Goal: Task Accomplishment & Management: Manage account settings

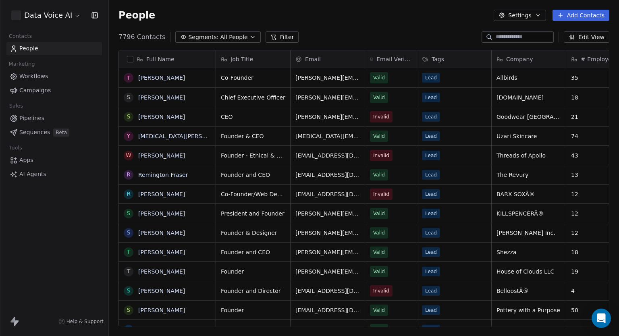
scroll to position [289, 504]
click at [69, 10] on html "Data Voice AI Contacts People Marketing Workflows Campaigns Sales Pipelines Seq…" at bounding box center [309, 168] width 619 height 336
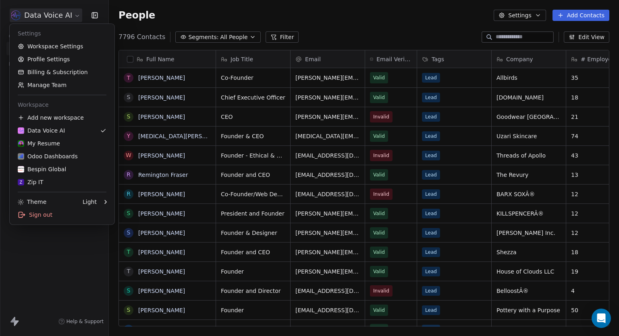
click at [38, 284] on html "Data Voice AI Contacts People Marketing Workflows Campaigns Sales Pipelines Seq…" at bounding box center [309, 168] width 619 height 336
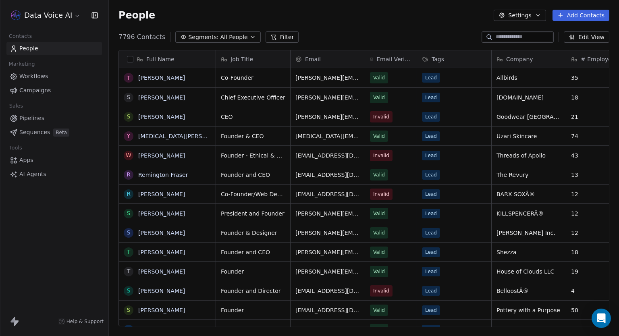
scroll to position [289, 504]
click at [56, 12] on html "Data Voice AI Contacts People Marketing Workflows Campaigns Sales Pipelines Seq…" at bounding box center [309, 168] width 619 height 336
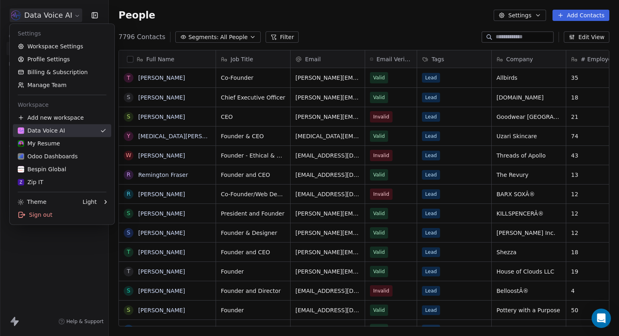
click at [37, 129] on div "Data Voice AI" at bounding box center [41, 131] width 47 height 8
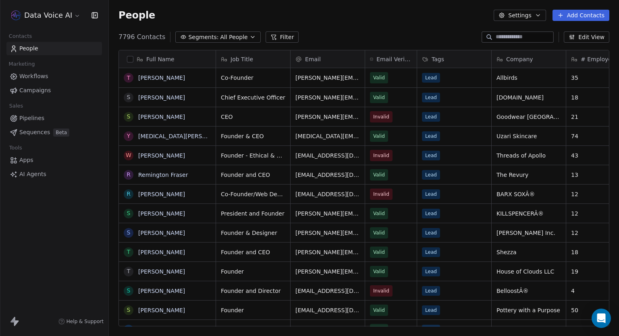
click at [527, 18] on button "Settings" at bounding box center [520, 15] width 52 height 11
click at [43, 84] on html "Data Voice AI Contacts People Marketing Workflows Campaigns Sales Pipelines Seq…" at bounding box center [309, 168] width 619 height 336
click at [39, 91] on span "Campaigns" at bounding box center [34, 90] width 31 height 8
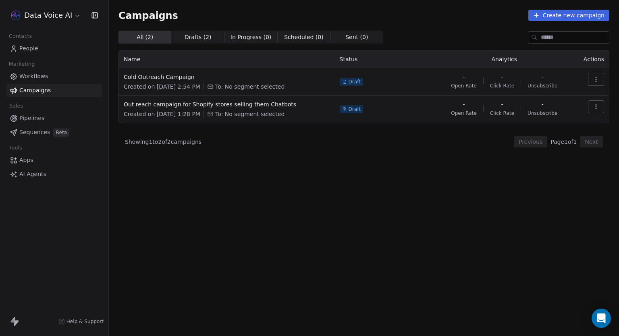
click at [46, 77] on link "Workflows" at bounding box center [53, 76] width 95 height 13
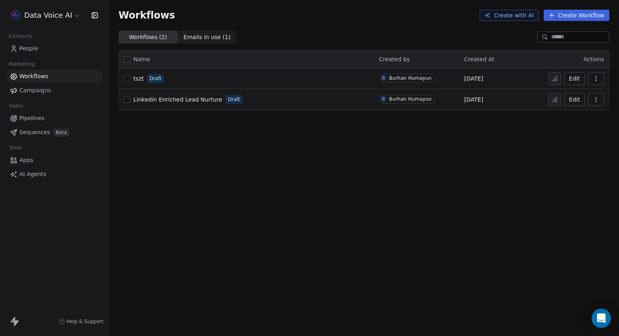
click at [31, 49] on span "People" at bounding box center [28, 48] width 19 height 8
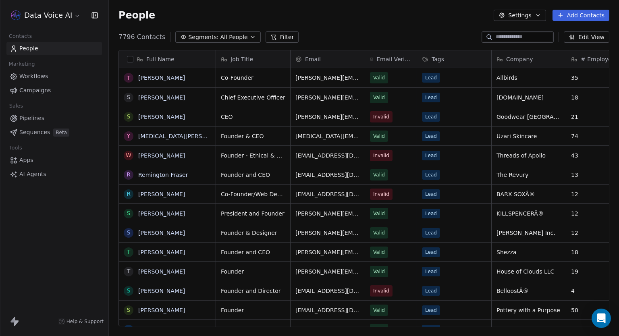
scroll to position [289, 504]
click at [19, 162] on span "Apps" at bounding box center [26, 160] width 14 height 8
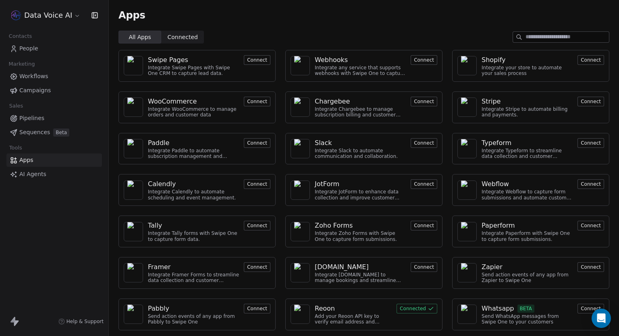
click at [22, 173] on span "AI Agents" at bounding box center [32, 174] width 27 height 8
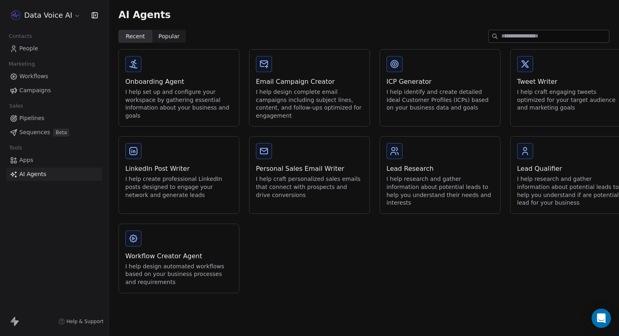
click at [23, 162] on span "Apps" at bounding box center [26, 160] width 14 height 8
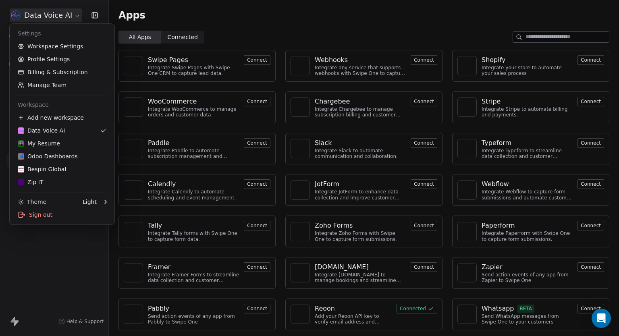
click at [63, 19] on html "Data Voice AI Contacts People Marketing Workflows Campaigns Sales Pipelines Seq…" at bounding box center [309, 168] width 619 height 336
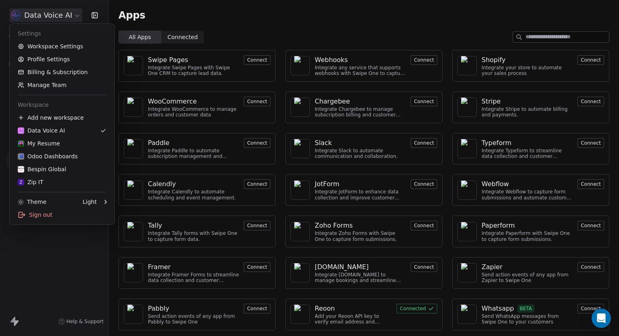
drag, startPoint x: 68, startPoint y: 284, endPoint x: 69, endPoint y: 257, distance: 27.0
click at [68, 283] on html "Data Voice AI Contacts People Marketing Workflows Campaigns Sales Pipelines Seq…" at bounding box center [309, 168] width 619 height 336
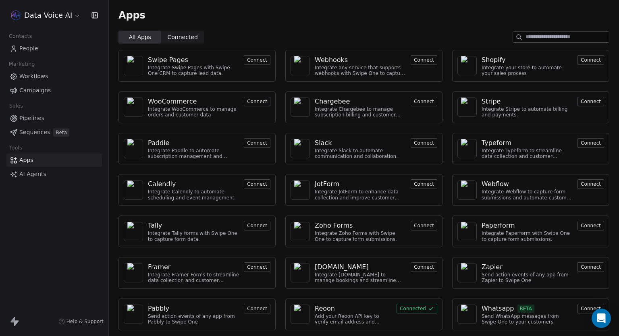
click at [37, 118] on span "Pipelines" at bounding box center [31, 118] width 25 height 8
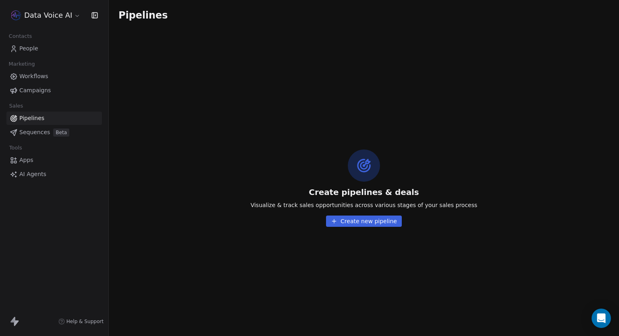
click at [42, 132] on span "Sequences" at bounding box center [34, 132] width 31 height 8
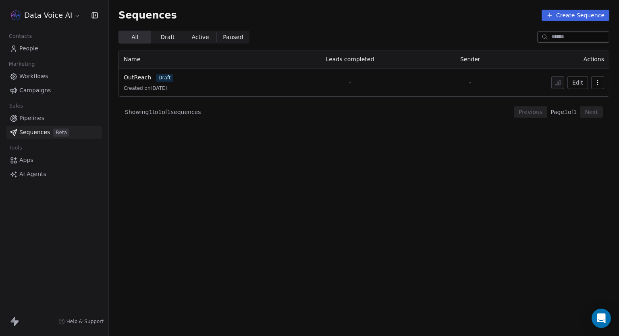
click at [39, 89] on span "Campaigns" at bounding box center [34, 90] width 31 height 8
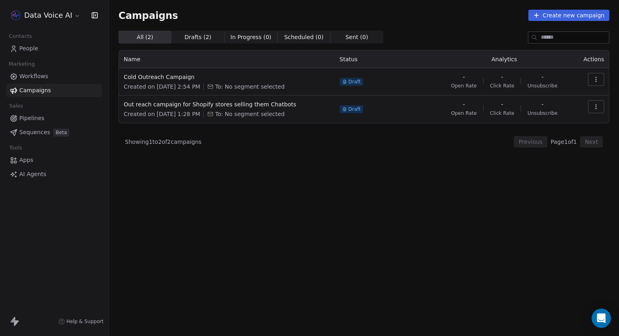
click at [54, 69] on div "Marketing" at bounding box center [53, 63] width 95 height 11
click at [37, 80] on span "Workflows" at bounding box center [33, 76] width 29 height 8
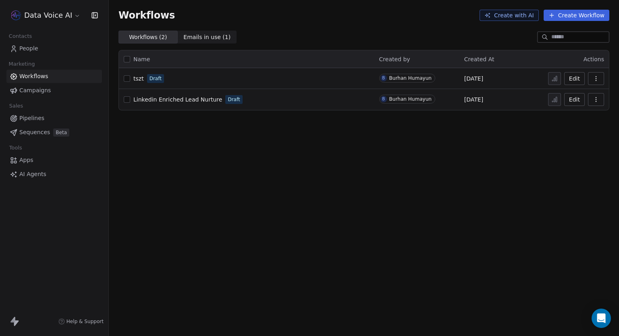
click at [34, 48] on span "People" at bounding box center [28, 48] width 19 height 8
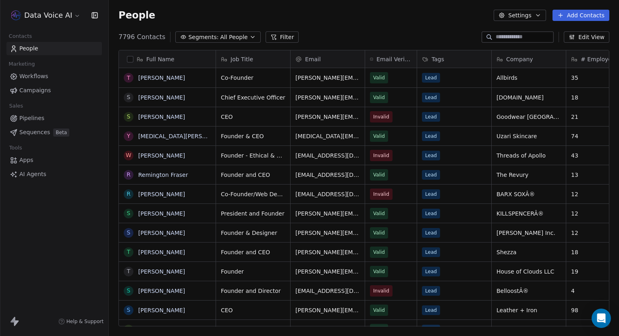
scroll to position [289, 504]
click at [32, 167] on div "Apps AI Agents" at bounding box center [53, 166] width 95 height 27
click at [33, 161] on link "Apps" at bounding box center [53, 159] width 95 height 13
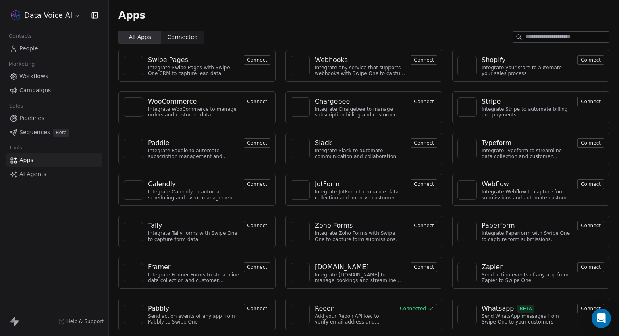
click at [55, 25] on div "Data Voice AI" at bounding box center [54, 15] width 108 height 31
click at [61, 8] on html "Data Voice AI Contacts People Marketing Workflows Campaigns Sales Pipelines Seq…" at bounding box center [309, 168] width 619 height 336
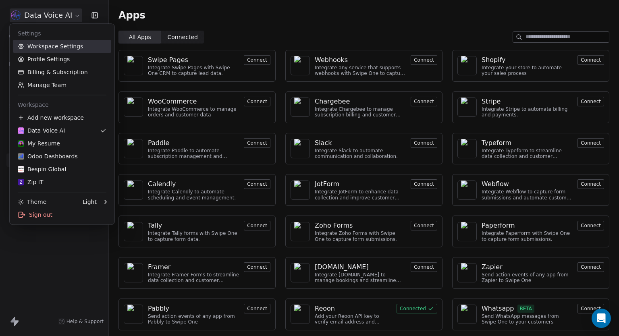
click at [56, 49] on link "Workspace Settings" at bounding box center [62, 46] width 98 height 13
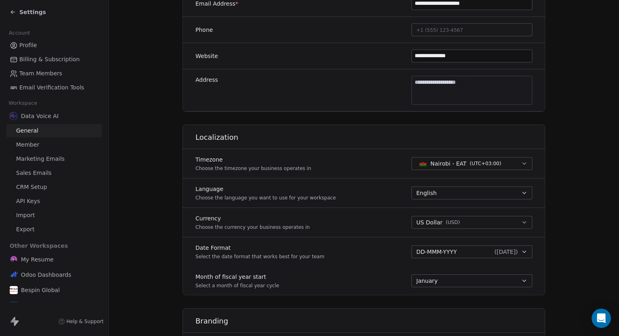
scroll to position [15, 0]
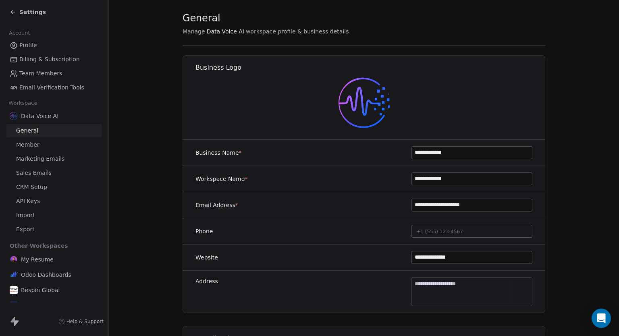
click at [37, 173] on span "Sales Emails" at bounding box center [33, 173] width 35 height 8
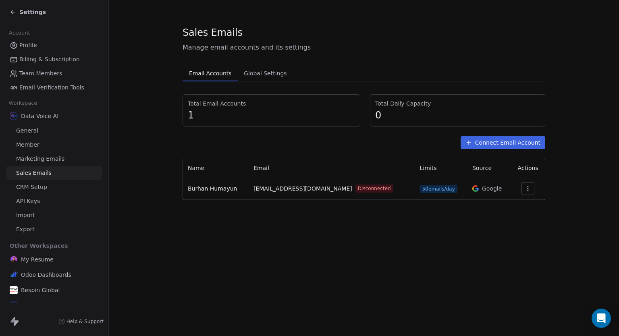
click at [500, 142] on button "Connect Email Account" at bounding box center [502, 142] width 85 height 13
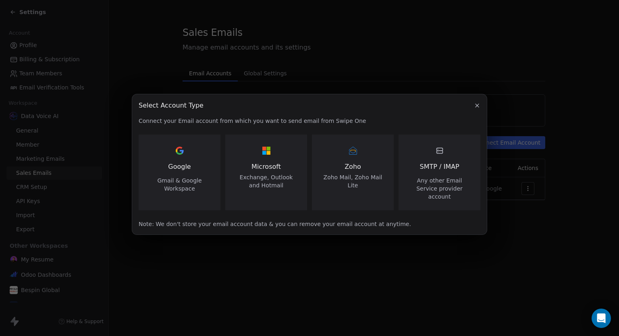
click at [442, 157] on div at bounding box center [439, 150] width 13 height 13
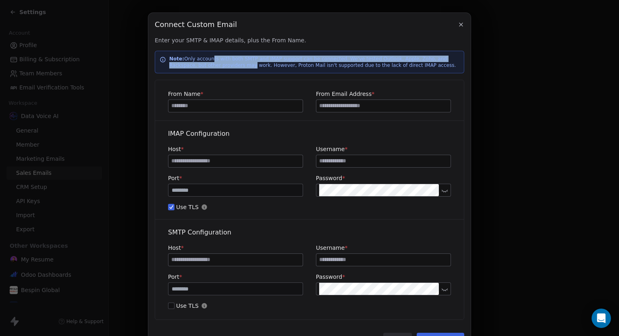
drag, startPoint x: 205, startPoint y: 57, endPoint x: 206, endPoint y: 66, distance: 9.4
click at [206, 66] on p "Note: Only accounts with both SMTP and IMAP support can be connected. We've tes…" at bounding box center [314, 62] width 290 height 13
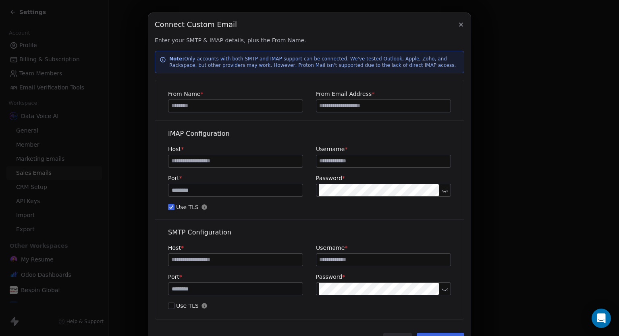
click at [250, 65] on p "Note: Only accounts with both SMTP and IMAP support can be connected. We've tes…" at bounding box center [314, 62] width 290 height 13
click at [458, 23] on icon "button" at bounding box center [461, 24] width 6 height 6
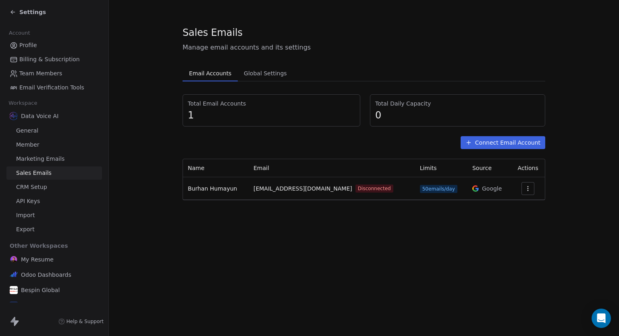
click at [522, 189] on button "button" at bounding box center [527, 188] width 13 height 13
click at [506, 203] on span "Reconnect" at bounding box center [514, 206] width 30 height 8
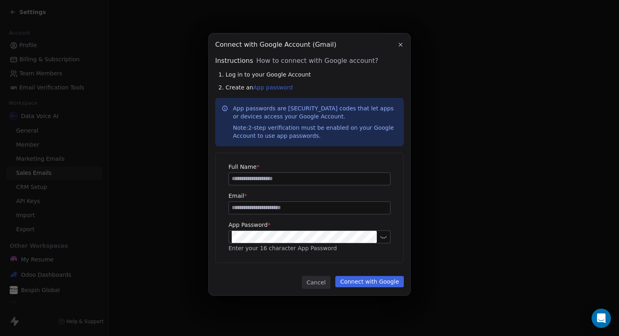
click at [282, 178] on input at bounding box center [309, 179] width 161 height 12
type input "**********"
click at [294, 243] on div "App Password * Enter your 16 character App Password" at bounding box center [309, 237] width 162 height 32
click at [309, 224] on label "App Password *" at bounding box center [309, 225] width 162 height 8
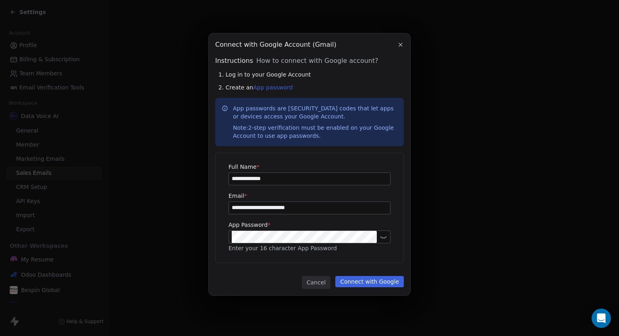
drag, startPoint x: 251, startPoint y: 110, endPoint x: 328, endPoint y: 135, distance: 80.4
click at [328, 135] on p "App passwords are 16-digit codes that let apps or devices access your Google Ac…" at bounding box center [315, 121] width 164 height 35
click at [328, 135] on div "Note: 2-step verification must be enabled on your Google Account to use app pas…" at bounding box center [315, 132] width 164 height 16
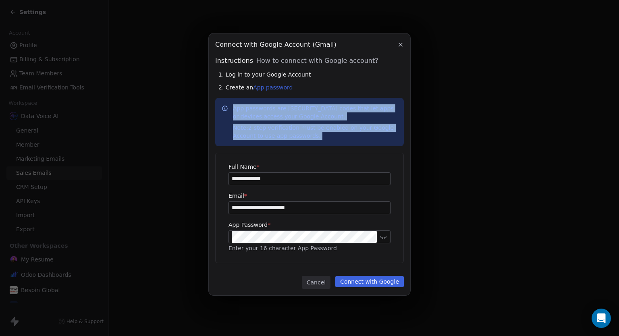
drag, startPoint x: 328, startPoint y: 135, endPoint x: 233, endPoint y: 106, distance: 99.2
click at [233, 106] on p "App passwords are 16-digit codes that let apps or devices access your Google Ac…" at bounding box center [315, 121] width 164 height 35
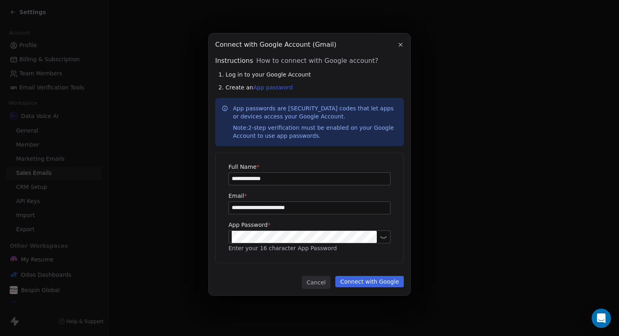
click at [292, 119] on p "App passwords are 16-digit codes that let apps or devices access your Google Ac…" at bounding box center [315, 121] width 164 height 35
click at [374, 282] on button "Connect with Google" at bounding box center [369, 281] width 68 height 11
click at [361, 278] on button "Connect with Google" at bounding box center [369, 281] width 68 height 11
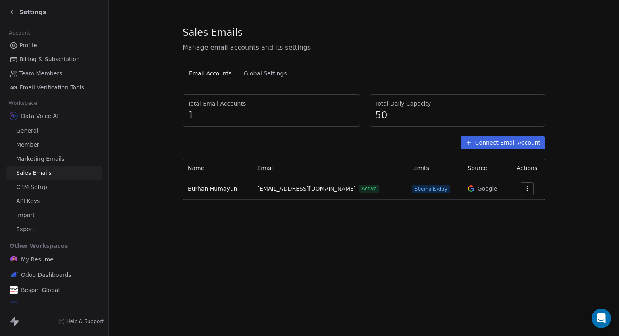
click at [480, 240] on div "Sales Emails Manage email accounts and its settings Email Accounts Email Accoun…" at bounding box center [364, 168] width 510 height 336
click at [510, 144] on button "Connect Email Account" at bounding box center [502, 142] width 85 height 13
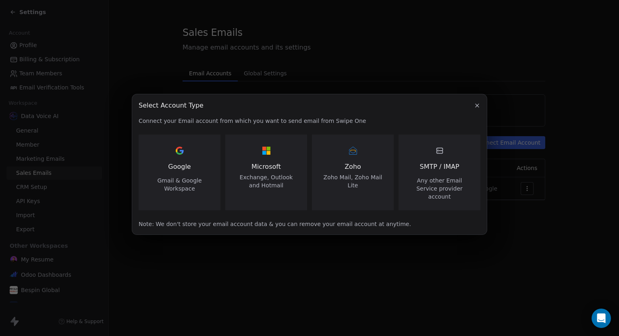
click at [440, 161] on div "SMTP / IMAP Any other Email Service provider account" at bounding box center [439, 172] width 62 height 56
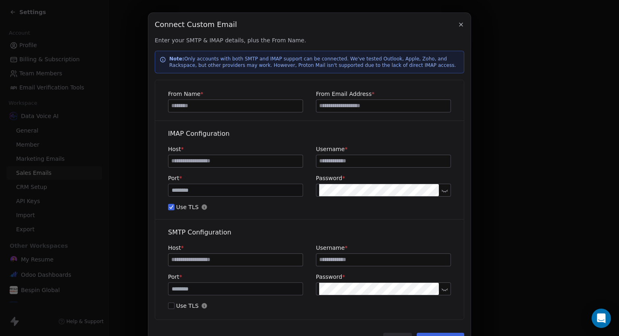
click at [241, 106] on input at bounding box center [235, 106] width 134 height 12
click at [241, 106] on input "******" at bounding box center [235, 106] width 134 height 12
type input "******"
click at [328, 104] on input at bounding box center [383, 106] width 134 height 12
type input "**********"
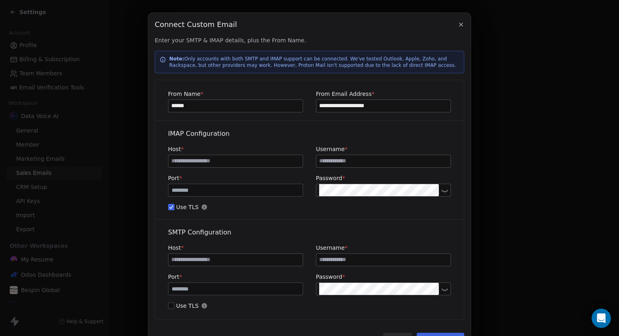
click at [220, 163] on input at bounding box center [235, 161] width 134 height 12
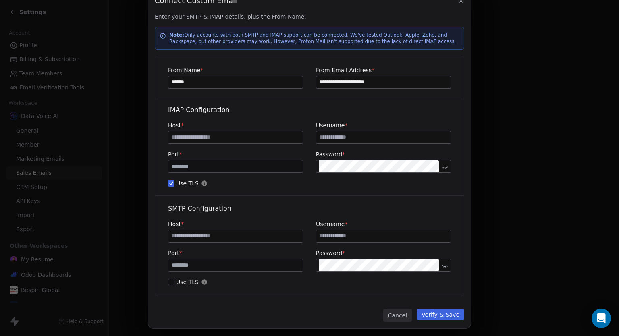
scroll to position [36, 0]
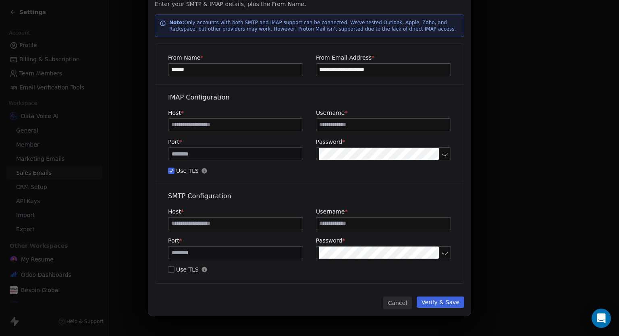
click at [218, 124] on input at bounding box center [235, 125] width 134 height 12
paste input "**********"
type input "**********"
click at [384, 123] on input at bounding box center [383, 125] width 134 height 12
type input "**********"
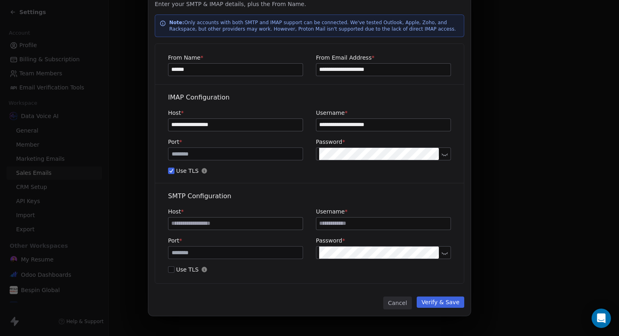
click at [357, 220] on input at bounding box center [383, 224] width 134 height 12
type input "**********"
click at [287, 179] on div "**********" at bounding box center [309, 164] width 309 height 240
click at [240, 221] on input at bounding box center [235, 224] width 134 height 12
paste input "**********"
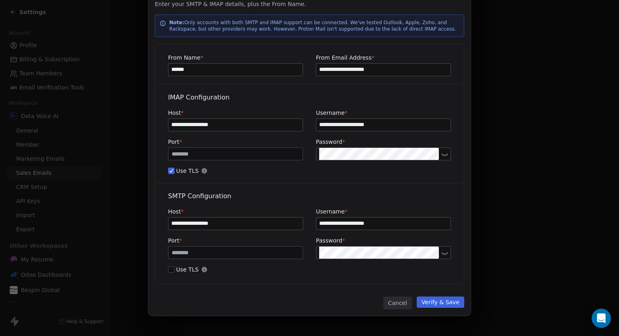
type input "**********"
click at [168, 268] on button "Use TLS" at bounding box center [171, 269] width 6 height 8
click at [432, 301] on button "Verify & Save" at bounding box center [441, 302] width 48 height 11
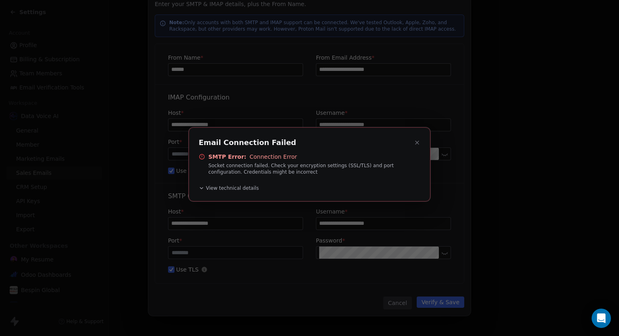
click at [418, 145] on icon at bounding box center [417, 142] width 6 height 6
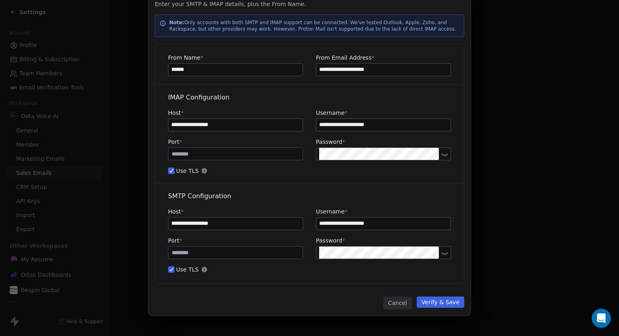
click at [599, 18] on div "**********" at bounding box center [309, 150] width 619 height 372
click at [592, 20] on div "**********" at bounding box center [309, 150] width 619 height 372
click at [595, 22] on div "**********" at bounding box center [309, 150] width 619 height 372
click at [446, 301] on button "Verify & Save" at bounding box center [441, 302] width 48 height 11
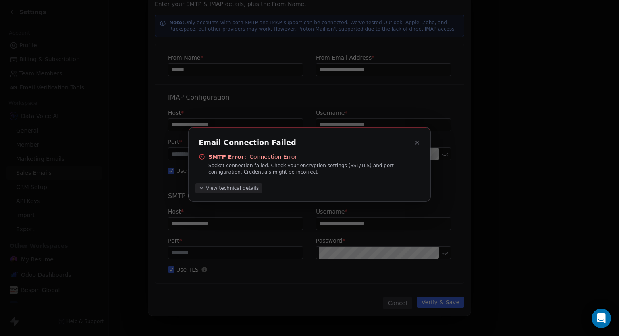
click at [231, 189] on span "View technical details" at bounding box center [232, 188] width 53 height 6
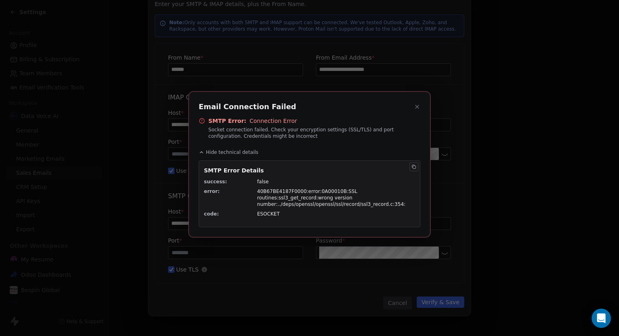
click at [415, 109] on icon at bounding box center [417, 107] width 6 height 6
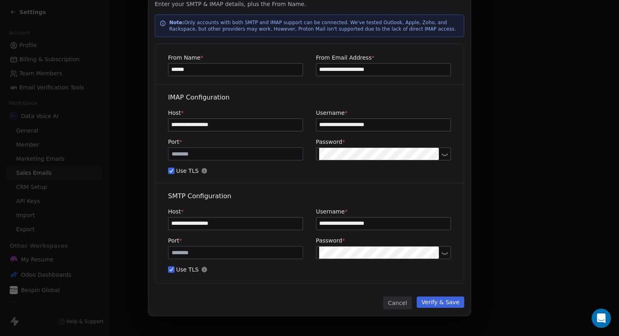
click at [171, 270] on button "Use TLS" at bounding box center [171, 269] width 6 height 8
click at [432, 302] on button "Verify & Save" at bounding box center [441, 302] width 48 height 11
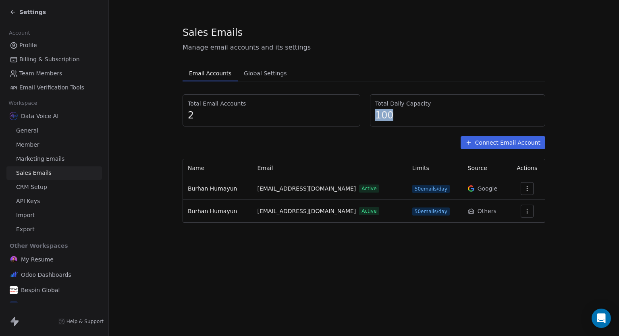
drag, startPoint x: 398, startPoint y: 115, endPoint x: 369, endPoint y: 117, distance: 29.5
click at [369, 117] on div "Total Email Accounts 2 Total Daily Capacity 100" at bounding box center [364, 110] width 363 height 32
click at [257, 74] on span "Global Settings" at bounding box center [266, 73] width 50 height 11
click at [210, 68] on span "Email Accounts" at bounding box center [210, 73] width 49 height 11
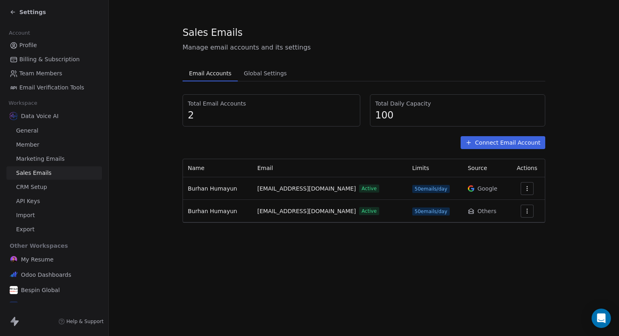
drag, startPoint x: 393, startPoint y: 247, endPoint x: 351, endPoint y: 243, distance: 42.5
click at [392, 247] on section "Sales Emails Manage email accounts and its settings Email Accounts Email Accoun…" at bounding box center [364, 124] width 510 height 249
drag, startPoint x: 251, startPoint y: 210, endPoint x: 337, endPoint y: 207, distance: 85.5
click at [337, 207] on tr "Burhan Humayun burhan@datavoiceai.com Active 50 emails/day Others" at bounding box center [364, 211] width 362 height 23
click at [346, 260] on div "Sales Emails Manage email accounts and its settings Email Accounts Email Accoun…" at bounding box center [364, 168] width 510 height 336
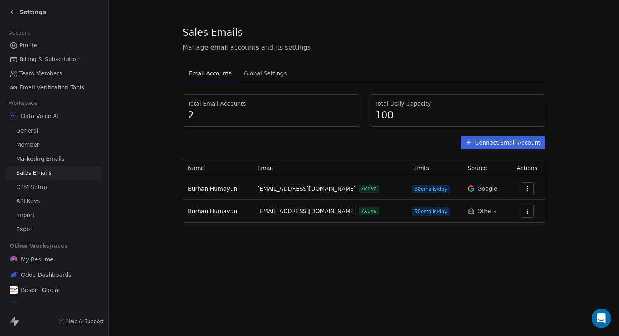
click at [522, 209] on button "button" at bounding box center [527, 211] width 13 height 13
click at [511, 225] on span "Settings" at bounding box center [515, 229] width 23 height 8
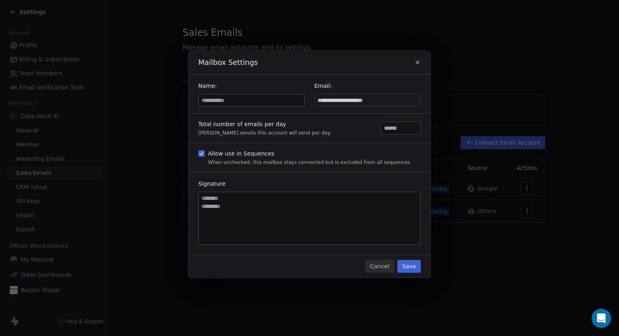
click at [270, 100] on input at bounding box center [252, 100] width 106 height 12
type input "******"
click at [249, 195] on textarea at bounding box center [310, 218] width 222 height 52
click at [272, 196] on textarea at bounding box center [310, 218] width 222 height 52
type textarea "**********"
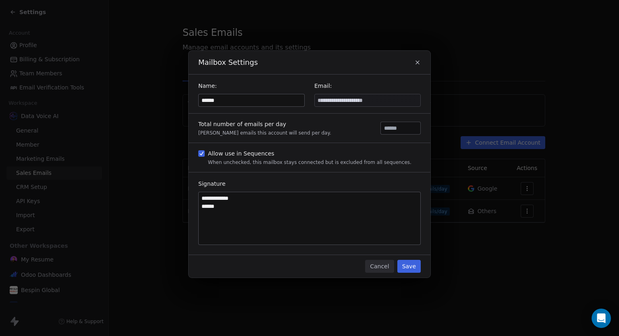
click at [415, 268] on button "Save" at bounding box center [408, 266] width 23 height 13
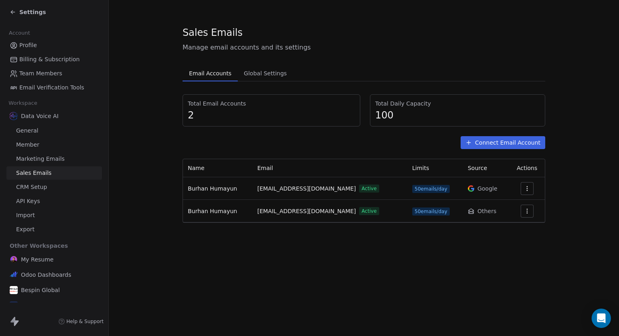
click at [522, 187] on button "button" at bounding box center [527, 188] width 13 height 13
click at [514, 206] on span "Settings" at bounding box center [515, 206] width 23 height 8
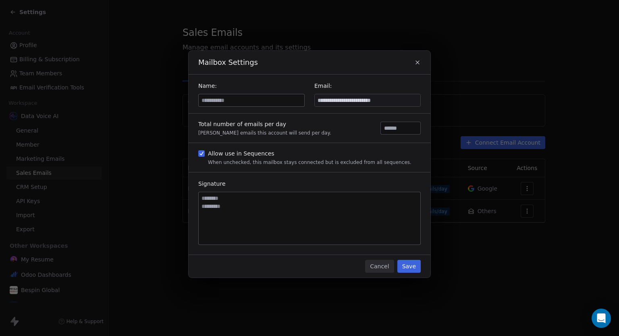
click at [234, 197] on textarea at bounding box center [310, 218] width 222 height 52
type textarea "**********"
click at [236, 107] on div "**********" at bounding box center [310, 94] width 242 height 39
click at [251, 95] on input at bounding box center [252, 100] width 106 height 12
type input "******"
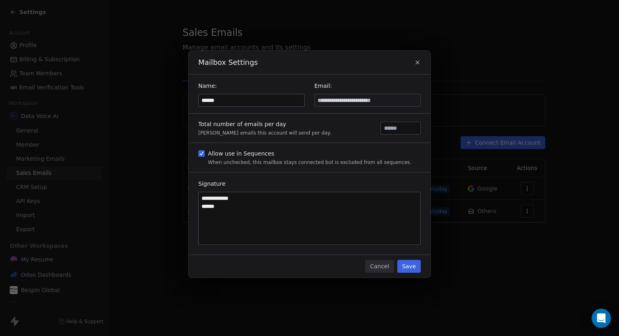
click at [409, 266] on button "Save" at bounding box center [408, 266] width 23 height 13
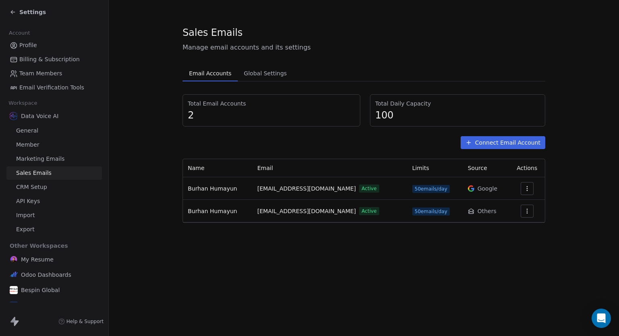
click at [255, 73] on span "Global Settings" at bounding box center [266, 73] width 50 height 11
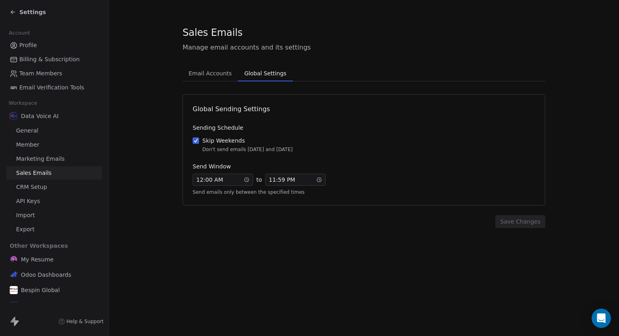
click at [201, 70] on span "Email Accounts" at bounding box center [210, 73] width 50 height 11
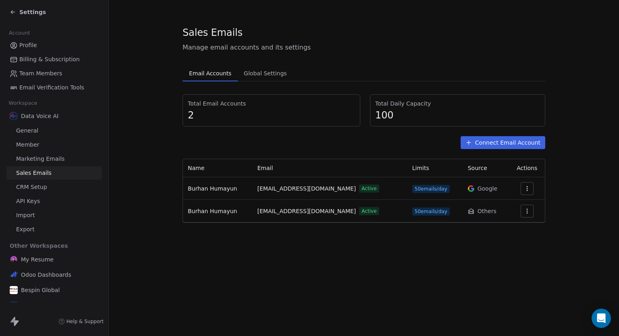
click at [477, 141] on button "Connect Email Account" at bounding box center [502, 142] width 85 height 13
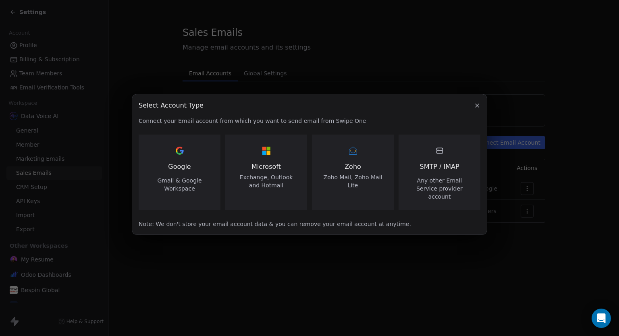
click at [477, 110] on button "button" at bounding box center [477, 106] width 10 height 10
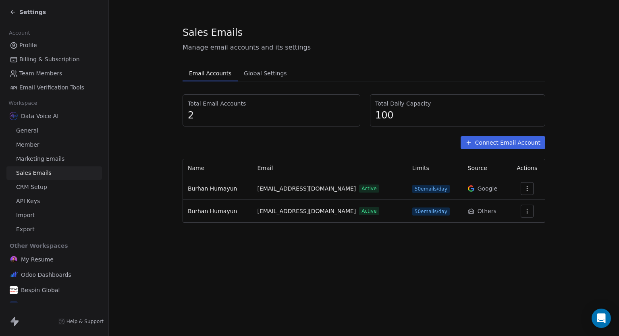
click at [46, 185] on link "CRM Setup" at bounding box center [53, 186] width 95 height 13
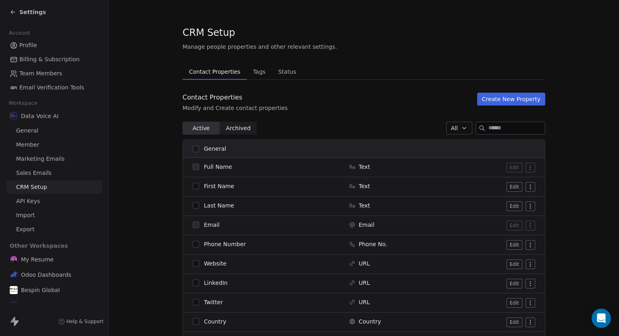
click at [36, 199] on span "API Keys" at bounding box center [28, 201] width 24 height 8
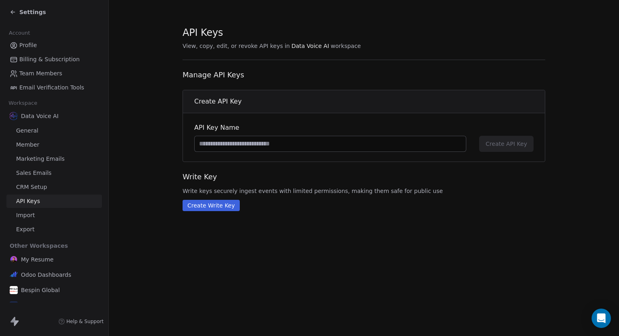
click at [39, 189] on span "CRM Setup" at bounding box center [31, 187] width 31 height 8
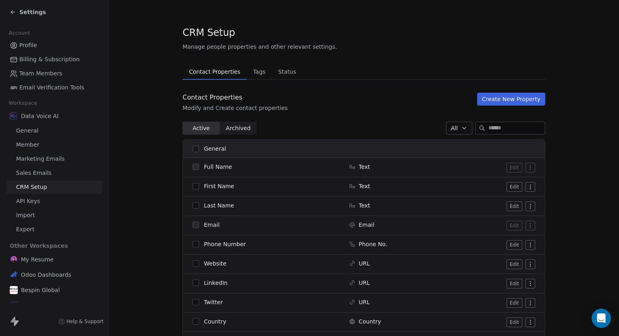
click at [42, 178] on link "Sales Emails" at bounding box center [53, 172] width 95 height 13
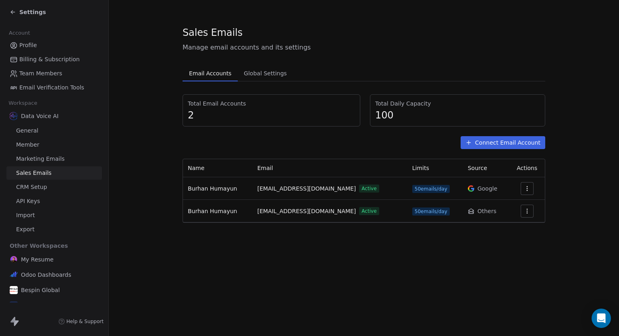
click at [32, 197] on span "API Keys" at bounding box center [28, 201] width 24 height 8
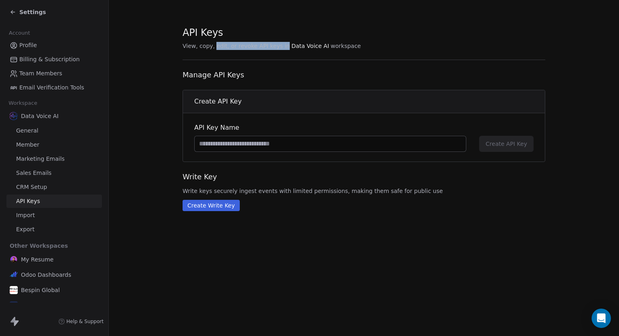
drag, startPoint x: 213, startPoint y: 45, endPoint x: 352, endPoint y: 43, distance: 139.0
click at [352, 43] on span "View, copy, edit, or revoke API keys in Data Voice AI workspace" at bounding box center [364, 46] width 363 height 8
click at [342, 56] on div "API Keys View, copy, edit, or revoke API keys in Data Voice AI workspace Manage…" at bounding box center [364, 118] width 363 height 185
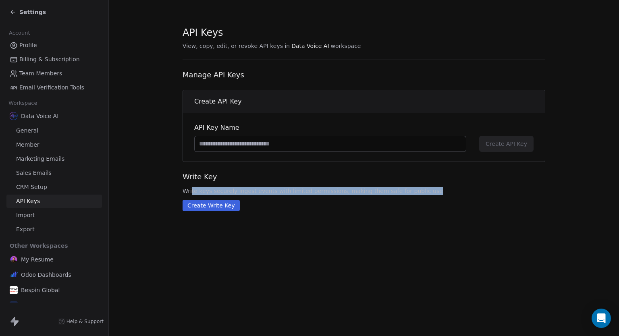
drag, startPoint x: 191, startPoint y: 188, endPoint x: 431, endPoint y: 187, distance: 240.1
click at [431, 187] on span "Write keys securely ingest events with limited permissions, making them safe fo…" at bounding box center [364, 191] width 363 height 8
drag, startPoint x: 426, startPoint y: 189, endPoint x: 324, endPoint y: 187, distance: 102.3
click at [324, 187] on span "Write keys securely ingest events with limited permissions, making them safe fo…" at bounding box center [364, 191] width 363 height 8
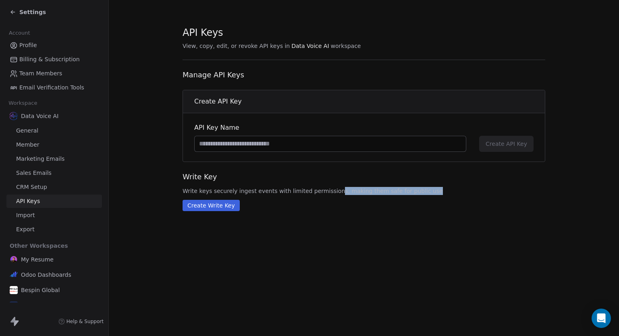
click at [323, 187] on span "Write keys securely ingest events with limited permissions, making them safe fo…" at bounding box center [364, 191] width 363 height 8
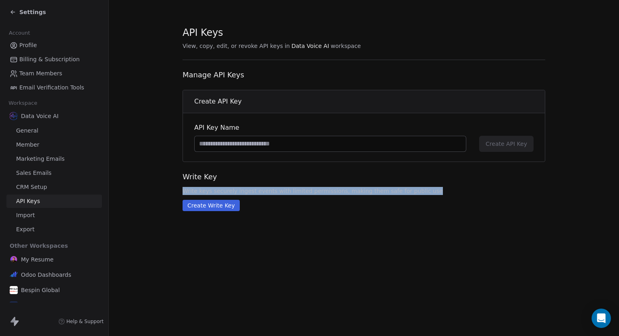
drag, startPoint x: 173, startPoint y: 191, endPoint x: 436, endPoint y: 185, distance: 262.3
click at [435, 185] on section "API Keys View, copy, edit, or revoke API keys in Data Voice AI workspace Manage…" at bounding box center [364, 118] width 510 height 237
click at [436, 185] on div "Write Key Write keys securely ingest events with limited permissions, making th…" at bounding box center [364, 183] width 363 height 23
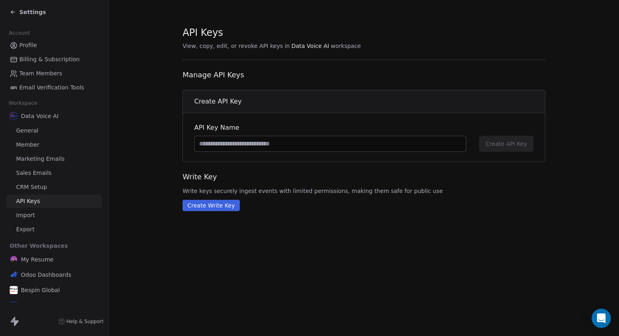
click at [216, 208] on button "Create Write Key" at bounding box center [211, 205] width 57 height 11
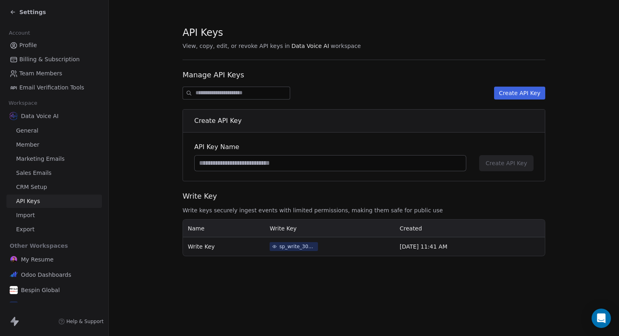
click at [279, 248] on div "sp_write_30417780362447688116a4ed5fe2e873" at bounding box center [297, 246] width 36 height 7
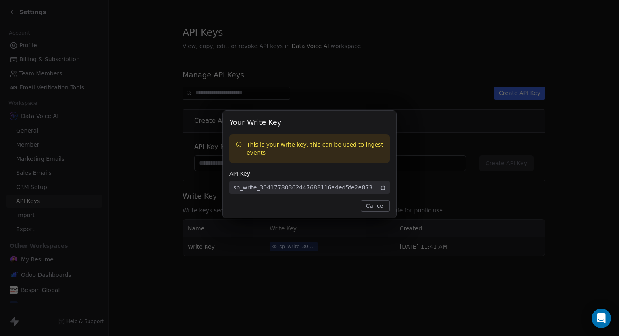
click at [371, 205] on button "Cancel" at bounding box center [375, 205] width 29 height 11
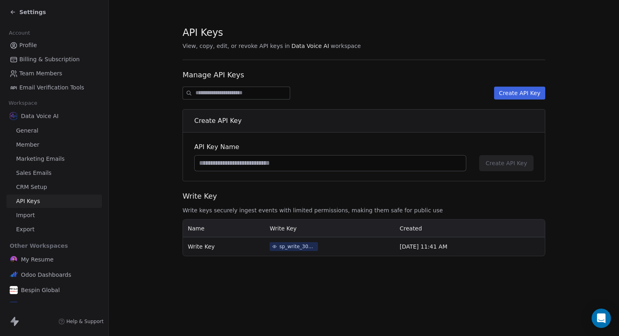
click at [225, 162] on input at bounding box center [330, 163] width 271 height 15
click at [205, 249] on span "Write Key" at bounding box center [201, 246] width 27 height 6
click at [279, 244] on div "sp_write_30417780362447688116a4ed5fe2e873" at bounding box center [297, 246] width 36 height 7
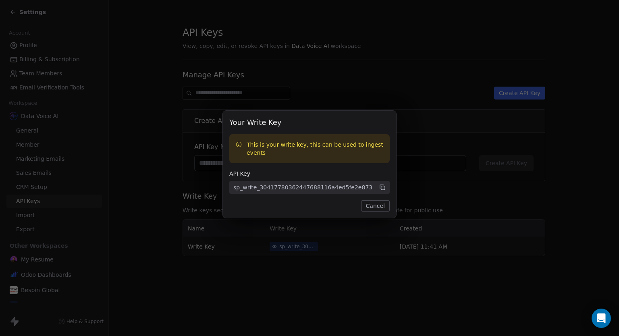
click at [380, 211] on button "Cancel" at bounding box center [375, 205] width 29 height 11
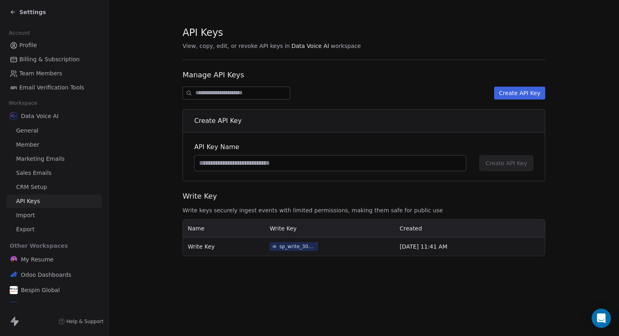
click at [50, 209] on link "Import" at bounding box center [53, 215] width 95 height 13
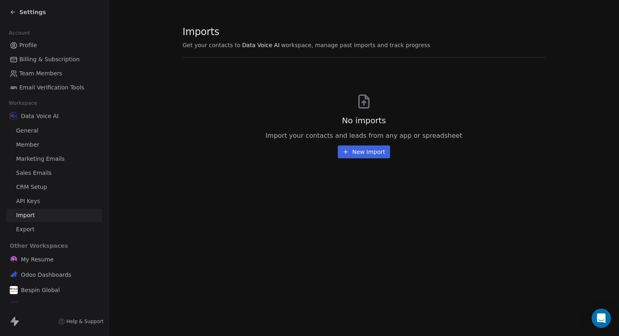
click at [44, 224] on link "Export" at bounding box center [53, 229] width 95 height 13
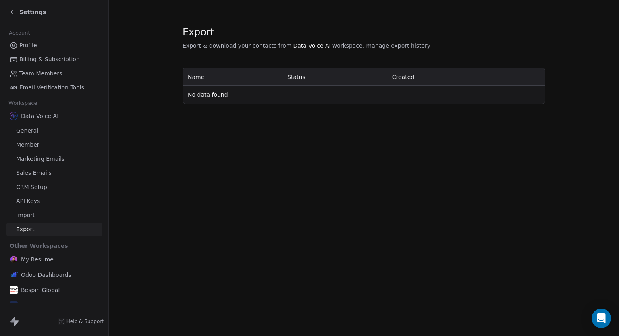
click at [42, 209] on link "Import" at bounding box center [53, 215] width 95 height 13
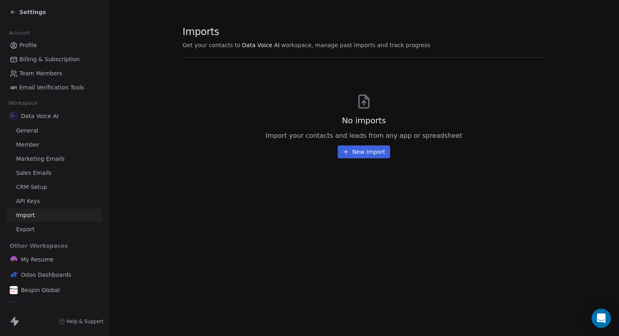
click at [40, 192] on link "CRM Setup" at bounding box center [53, 186] width 95 height 13
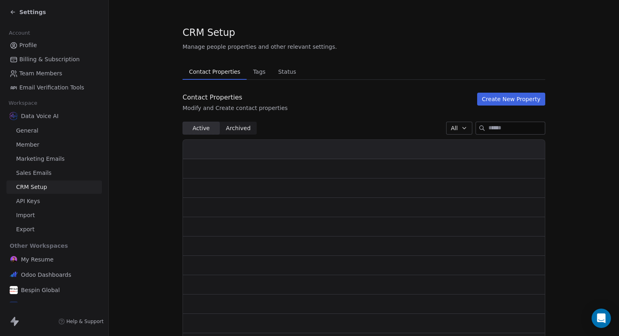
click at [40, 179] on link "Sales Emails" at bounding box center [53, 172] width 95 height 13
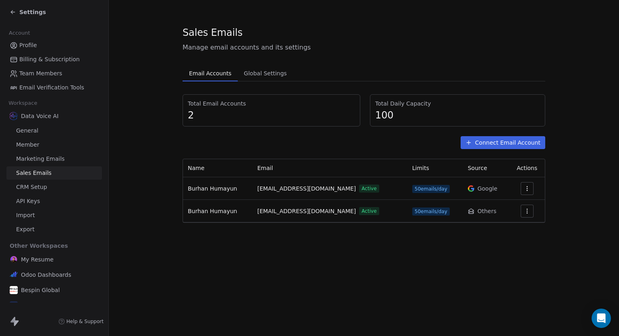
click at [40, 187] on span "CRM Setup" at bounding box center [31, 187] width 31 height 8
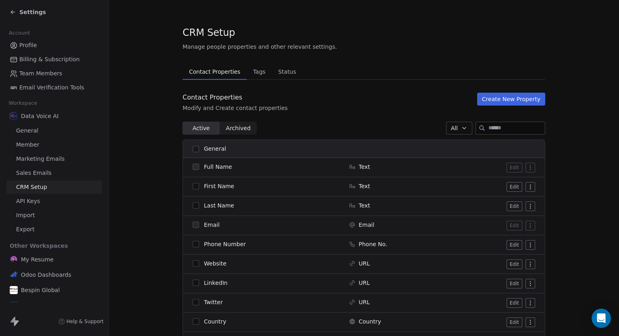
click at [46, 177] on span "Sales Emails" at bounding box center [33, 173] width 35 height 8
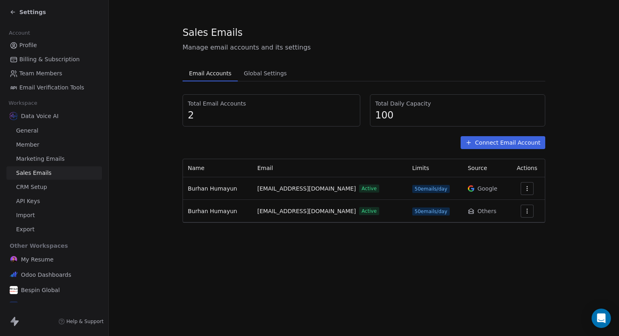
click at [50, 159] on span "Marketing Emails" at bounding box center [40, 159] width 48 height 8
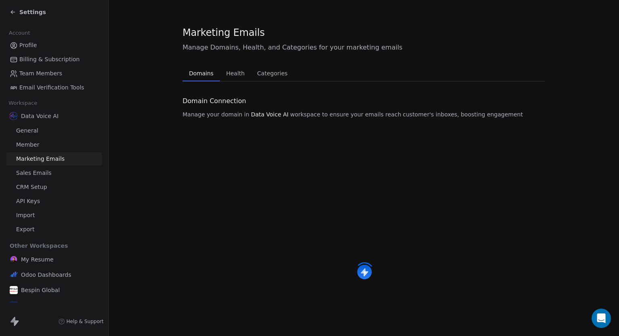
click at [54, 143] on link "Member" at bounding box center [53, 144] width 95 height 13
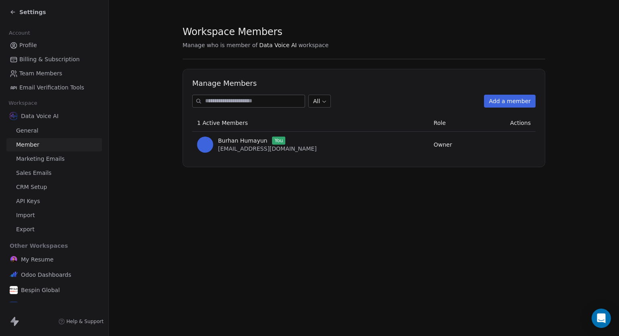
click at [48, 155] on span "Marketing Emails" at bounding box center [40, 159] width 48 height 8
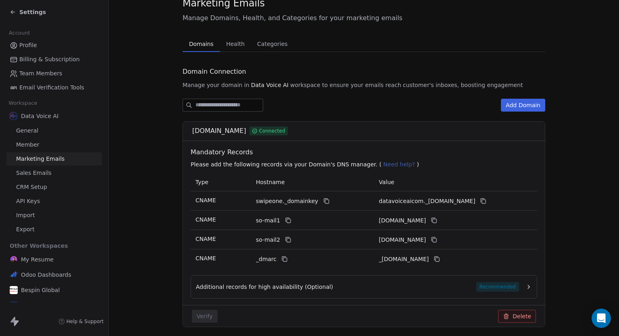
scroll to position [59, 0]
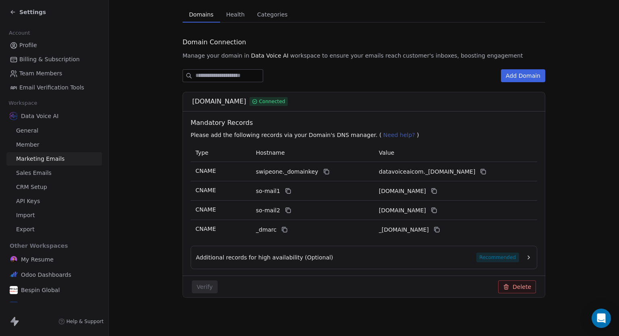
click at [431, 250] on div "Additional records for high availability (Optional) Recommended" at bounding box center [364, 257] width 346 height 23
click at [424, 254] on div "Additional records for high availability (Optional) Recommended" at bounding box center [357, 258] width 323 height 10
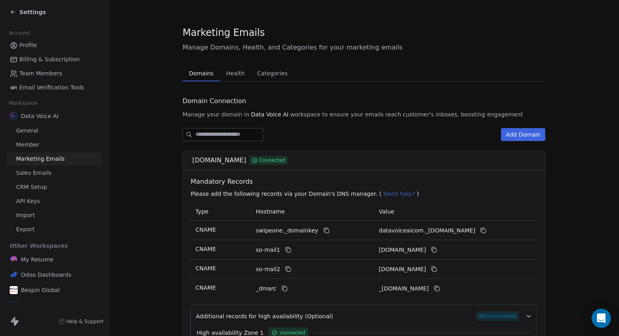
scroll to position [0, 0]
click at [226, 74] on span "Health" at bounding box center [235, 73] width 25 height 11
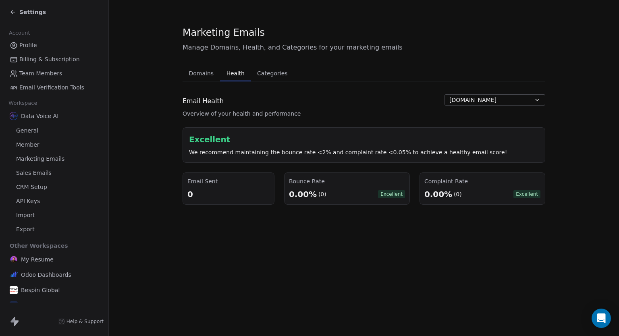
click at [261, 70] on span "Categories" at bounding box center [272, 73] width 37 height 11
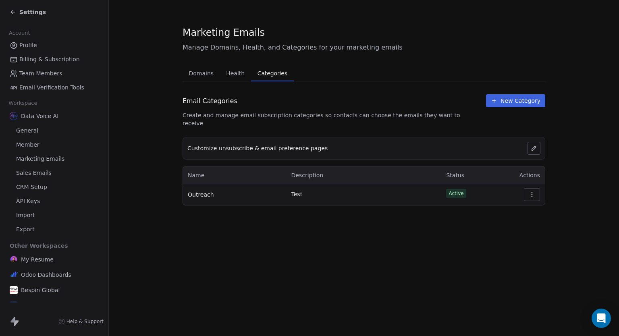
click at [535, 188] on button "button" at bounding box center [532, 194] width 16 height 13
click at [402, 226] on div "Marketing Emails Manage Domains, Health, and Categories for your marketing emai…" at bounding box center [364, 168] width 510 height 336
click at [31, 170] on span "Sales Emails" at bounding box center [33, 173] width 35 height 8
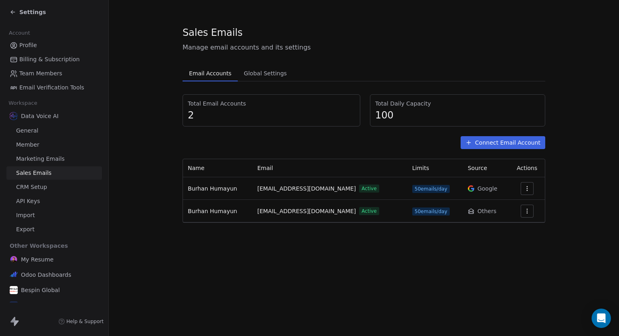
click at [54, 86] on span "Email Verification Tools" at bounding box center [51, 87] width 65 height 8
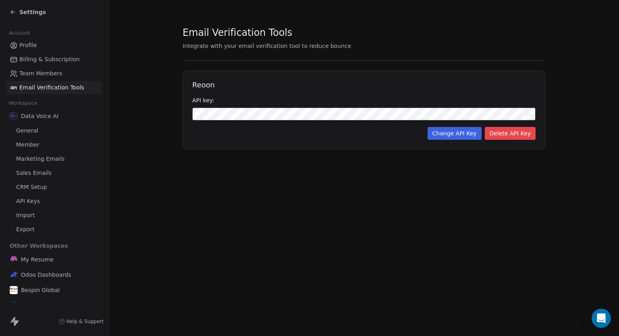
click at [47, 71] on span "Team Members" at bounding box center [40, 73] width 43 height 8
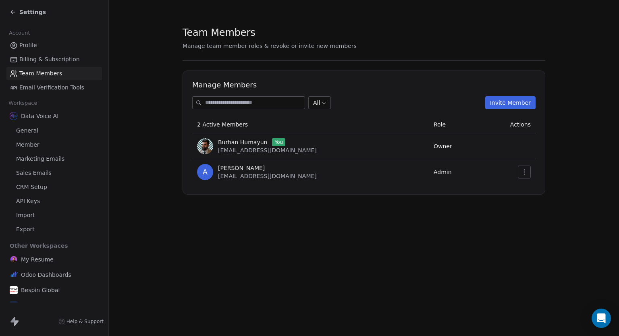
click at [52, 60] on span "Billing & Subscription" at bounding box center [49, 59] width 60 height 8
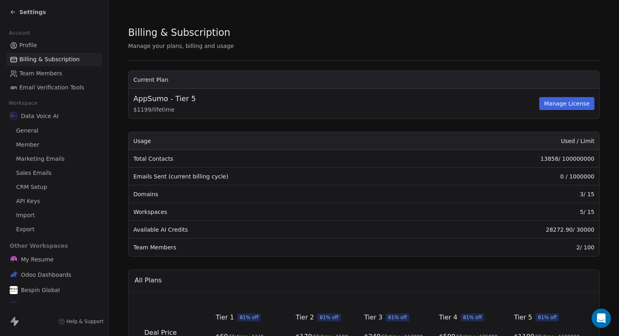
click at [46, 46] on link "Profile" at bounding box center [53, 45] width 95 height 13
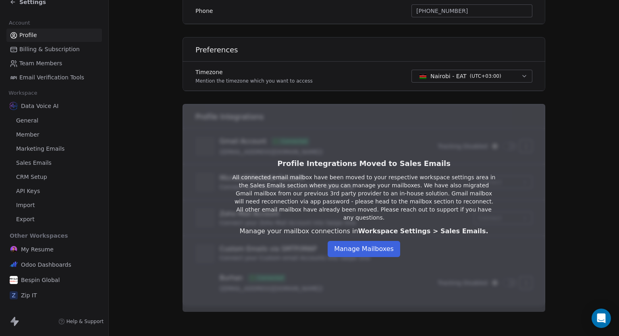
scroll to position [211, 0]
click at [372, 244] on button "Manage Mailboxes" at bounding box center [364, 248] width 73 height 16
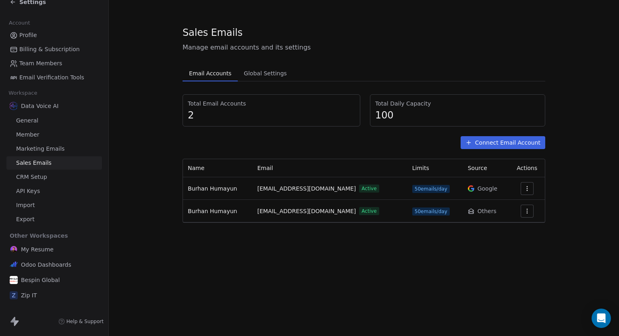
click at [49, 178] on link "CRM Setup" at bounding box center [53, 176] width 95 height 13
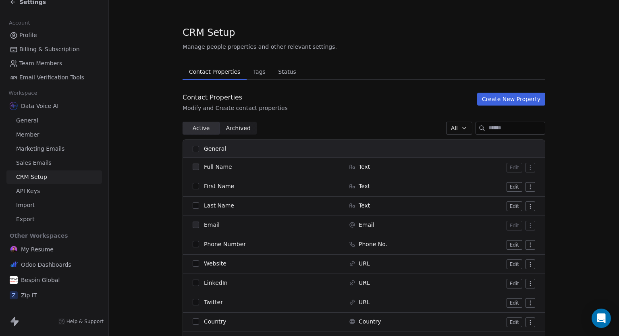
click at [47, 188] on link "API Keys" at bounding box center [53, 191] width 95 height 13
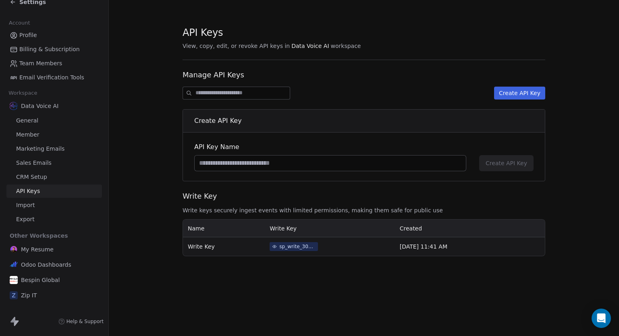
click at [45, 202] on link "Import" at bounding box center [53, 205] width 95 height 13
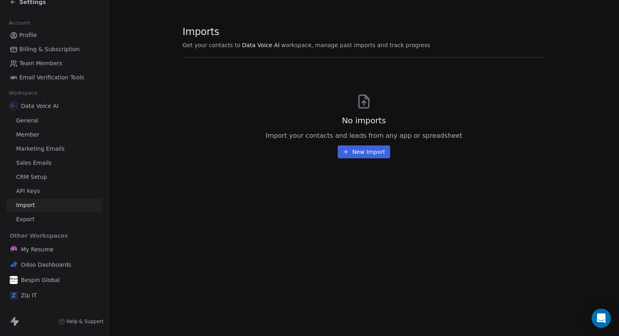
click at [45, 214] on link "Export" at bounding box center [53, 219] width 95 height 13
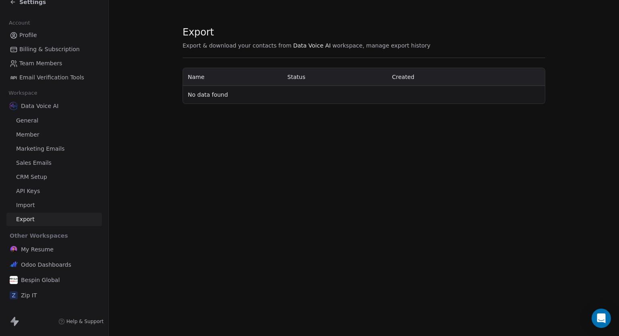
click at [48, 283] on span "Bespin Global" at bounding box center [40, 280] width 39 height 8
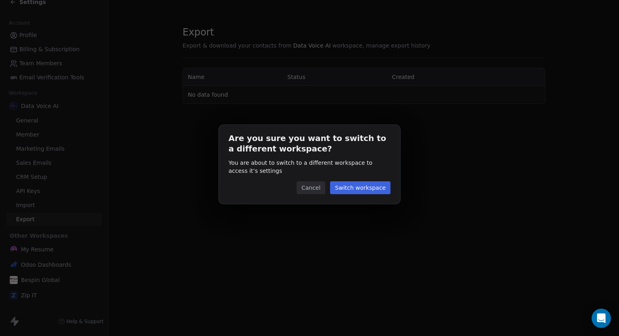
click at [364, 188] on button "Switch workspace" at bounding box center [360, 187] width 60 height 13
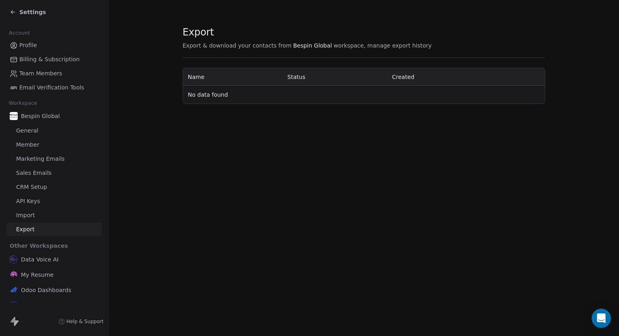
click at [35, 216] on link "Import" at bounding box center [53, 215] width 95 height 13
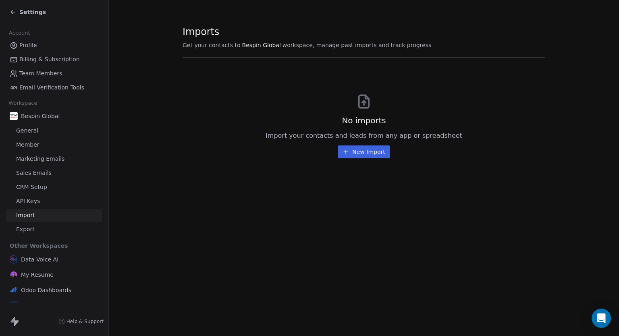
click at [35, 201] on span "API Keys" at bounding box center [28, 201] width 24 height 8
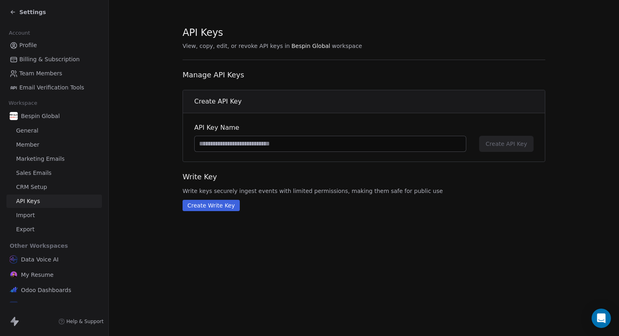
click at [37, 184] on span "CRM Setup" at bounding box center [31, 187] width 31 height 8
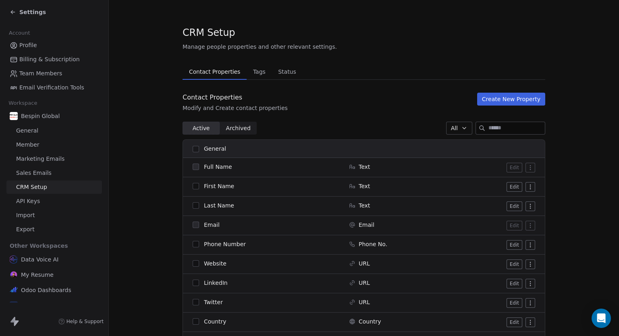
click at [39, 167] on link "Sales Emails" at bounding box center [53, 172] width 95 height 13
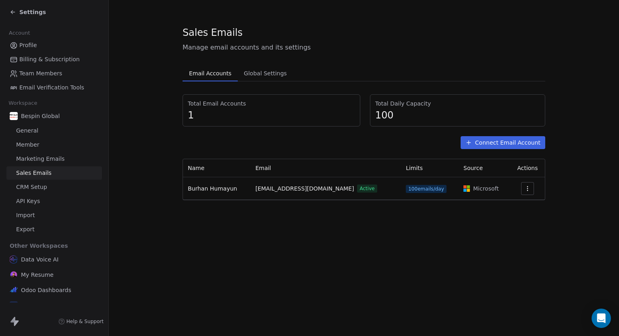
click at [44, 158] on span "Marketing Emails" at bounding box center [40, 159] width 48 height 8
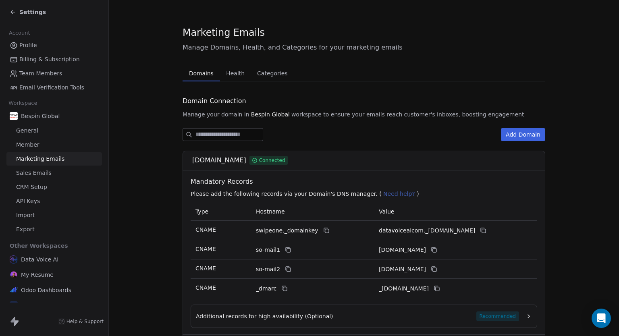
click at [41, 180] on link "CRM Setup" at bounding box center [53, 186] width 95 height 13
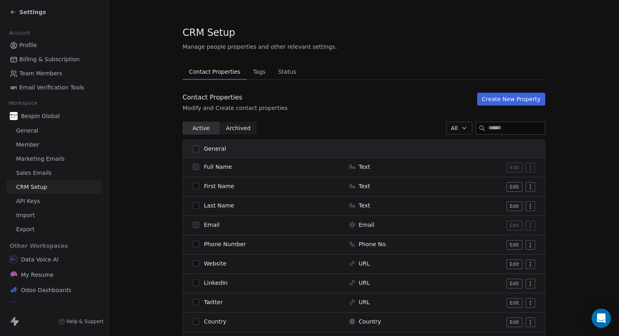
click at [42, 172] on span "Sales Emails" at bounding box center [33, 173] width 35 height 8
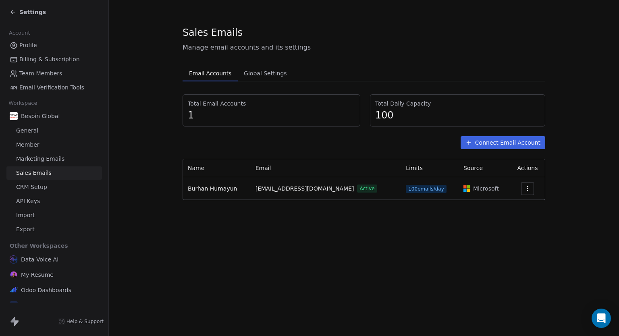
click at [48, 162] on span "Marketing Emails" at bounding box center [40, 159] width 48 height 8
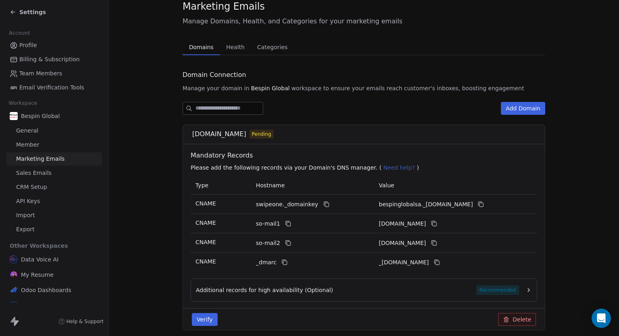
scroll to position [59, 0]
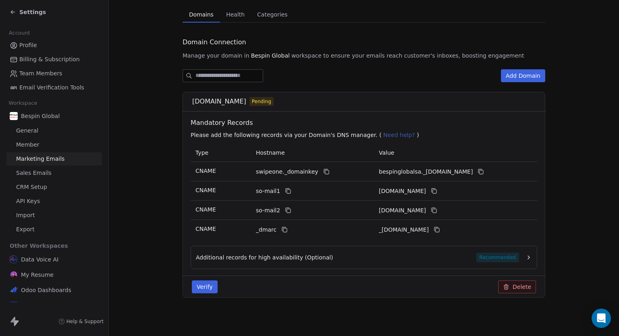
click at [42, 259] on span "Data Voice AI" at bounding box center [39, 259] width 37 height 8
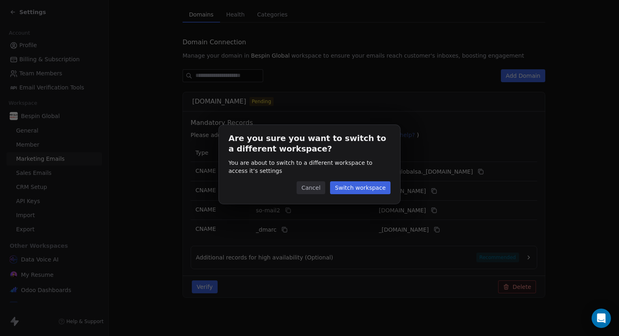
click at [372, 189] on button "Switch workspace" at bounding box center [360, 187] width 60 height 13
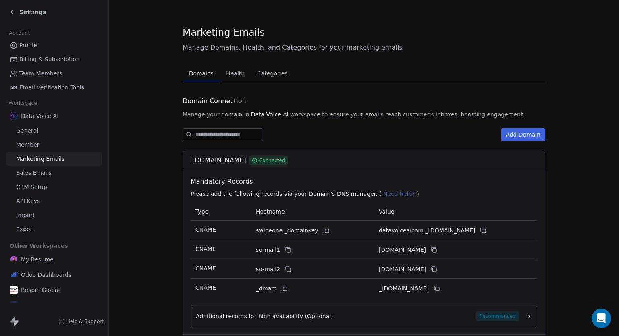
click at [40, 288] on span "Bespin Global" at bounding box center [40, 290] width 39 height 8
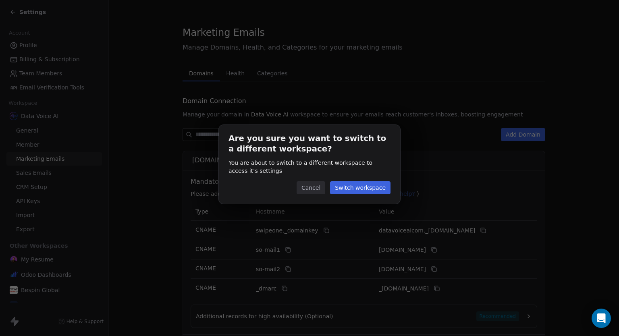
click at [369, 181] on button "Switch workspace" at bounding box center [360, 187] width 60 height 13
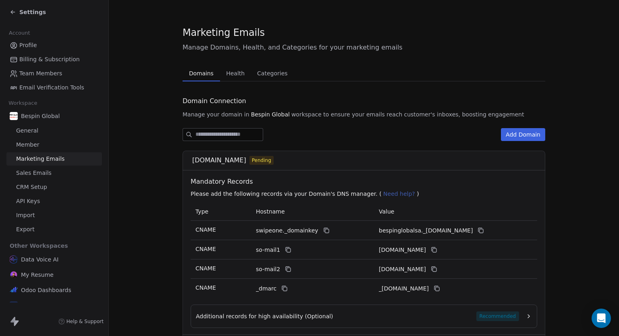
click at [38, 156] on span "Marketing Emails" at bounding box center [40, 159] width 48 height 8
click at [231, 73] on span "Health" at bounding box center [235, 73] width 25 height 11
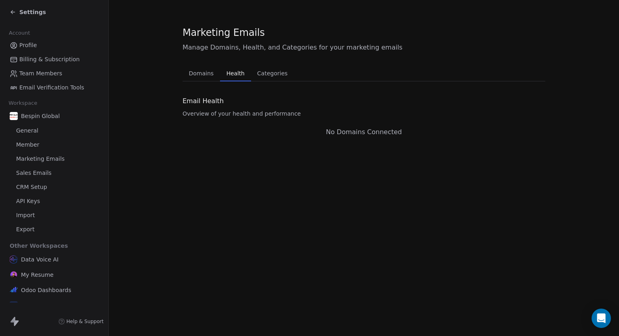
click at [269, 71] on span "Categories" at bounding box center [272, 73] width 37 height 11
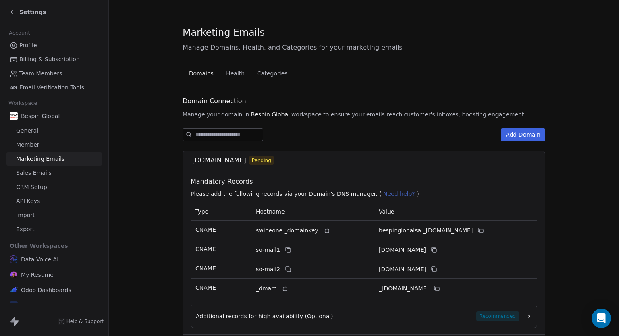
click at [193, 70] on span "Domains" at bounding box center [201, 73] width 31 height 11
click at [40, 145] on link "Member" at bounding box center [53, 144] width 95 height 13
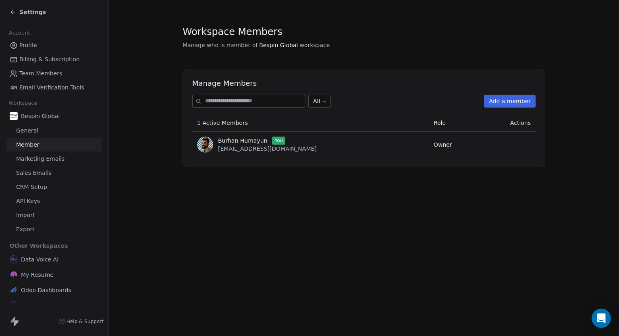
click at [50, 129] on link "General" at bounding box center [53, 130] width 95 height 13
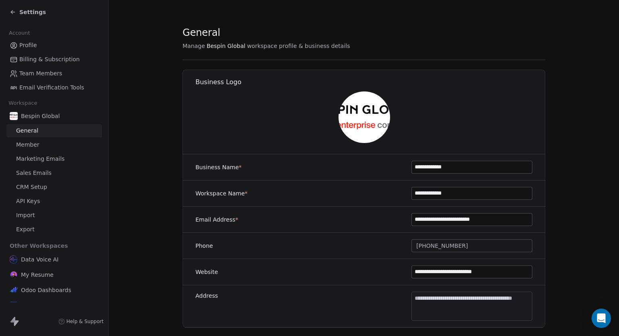
click at [48, 141] on link "Member" at bounding box center [53, 144] width 95 height 13
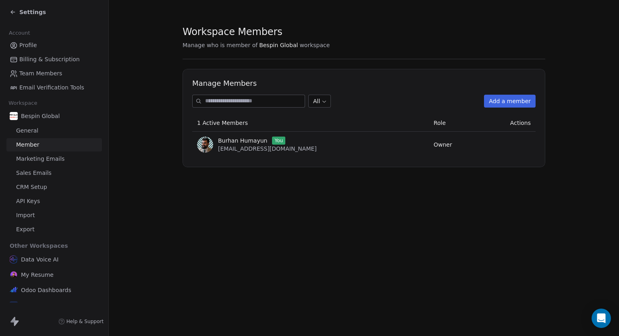
click at [44, 172] on span "Sales Emails" at bounding box center [33, 173] width 35 height 8
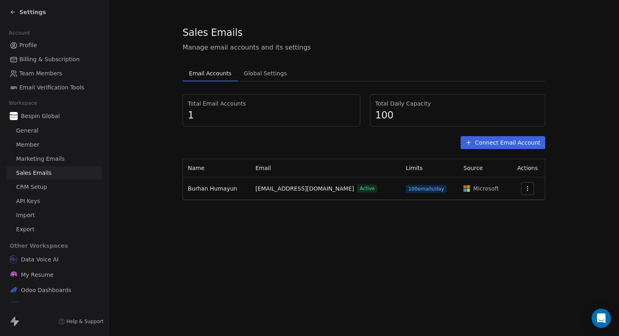
click at [525, 143] on button "Connect Email Account" at bounding box center [502, 142] width 85 height 13
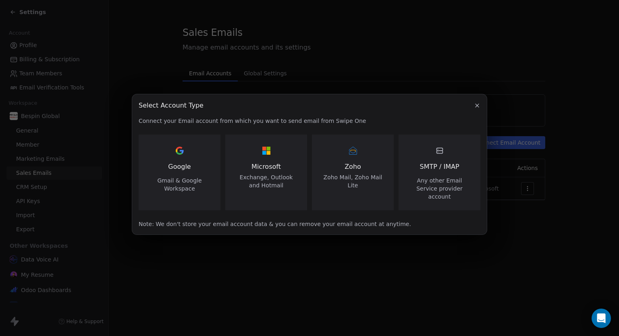
click at [257, 164] on div "Microsoft Exchange, Outlook and Hotmail" at bounding box center [266, 166] width 62 height 45
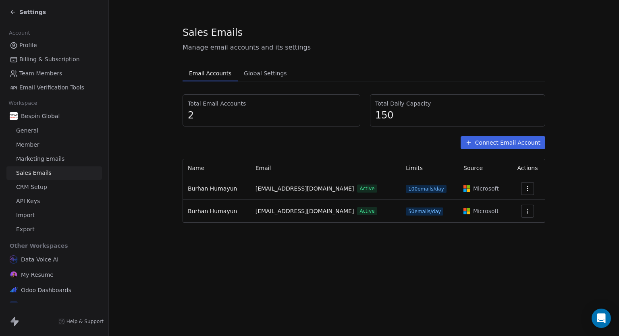
click at [528, 213] on icon "button" at bounding box center [527, 211] width 6 height 6
click at [515, 240] on span "Delete" at bounding box center [513, 242] width 19 height 8
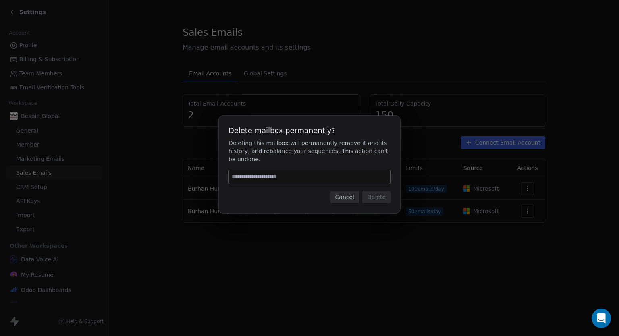
click at [330, 170] on input at bounding box center [309, 177] width 161 height 14
type input "*"
type input "******"
click at [376, 191] on button "Delete" at bounding box center [376, 197] width 28 height 13
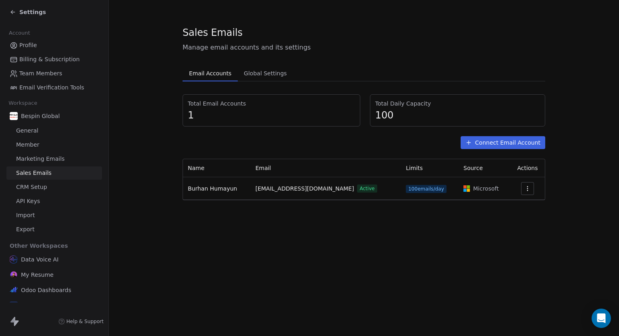
click at [263, 140] on div "Connect Email Account" at bounding box center [364, 142] width 363 height 13
click at [258, 71] on span "Global Settings" at bounding box center [266, 73] width 50 height 11
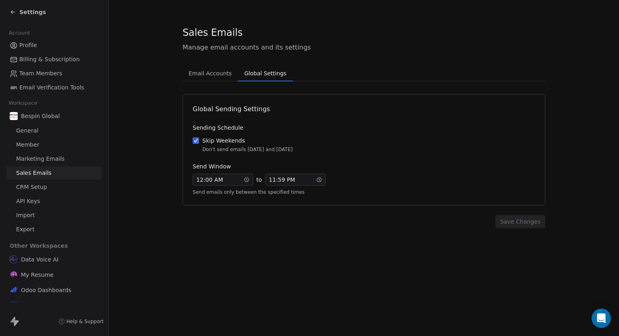
click at [221, 77] on span "Email Accounts" at bounding box center [210, 73] width 50 height 11
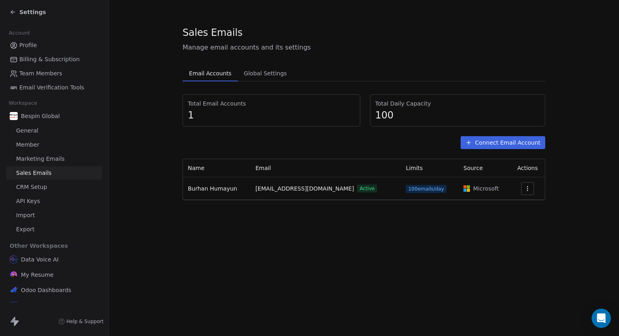
click at [533, 188] on button "button" at bounding box center [527, 188] width 13 height 13
click at [519, 205] on span "Settings" at bounding box center [515, 206] width 23 height 8
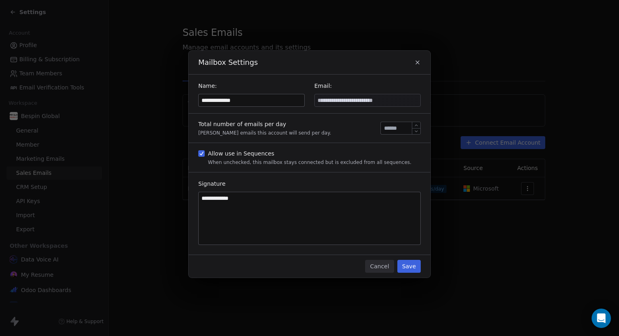
click at [398, 127] on input "***" at bounding box center [400, 128] width 36 height 6
click at [406, 266] on button "Save" at bounding box center [408, 266] width 23 height 13
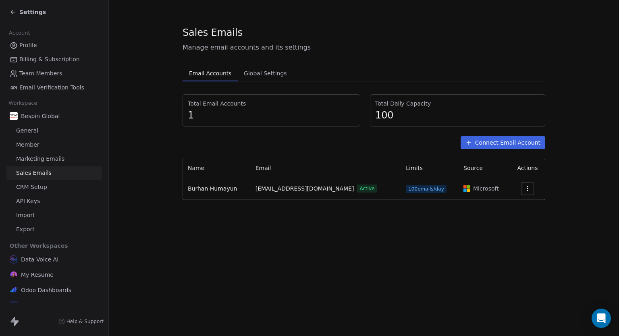
click at [44, 186] on span "CRM Setup" at bounding box center [31, 187] width 31 height 8
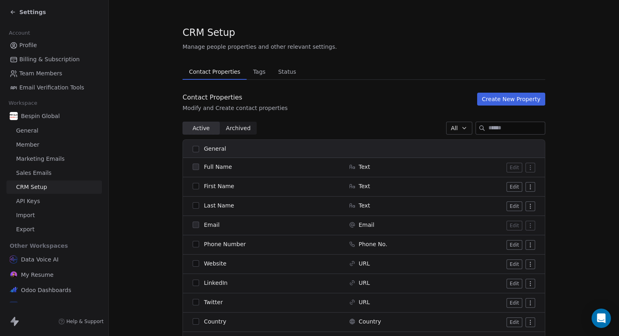
click at [45, 134] on link "General" at bounding box center [53, 130] width 95 height 13
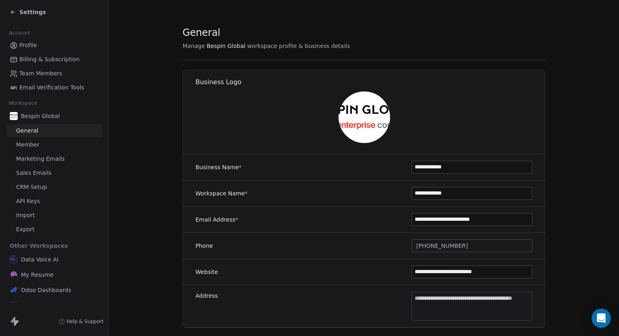
click at [42, 142] on link "Member" at bounding box center [53, 144] width 95 height 13
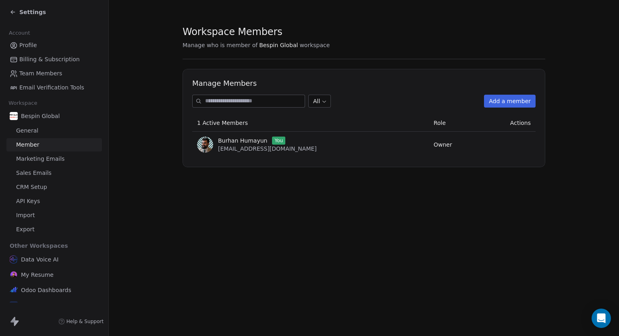
click at [47, 114] on span "Bespin Global" at bounding box center [40, 116] width 39 height 8
click at [41, 131] on link "General" at bounding box center [53, 130] width 95 height 13
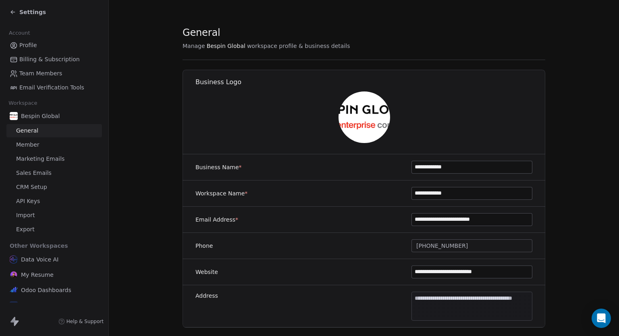
click at [39, 143] on link "Member" at bounding box center [53, 144] width 95 height 13
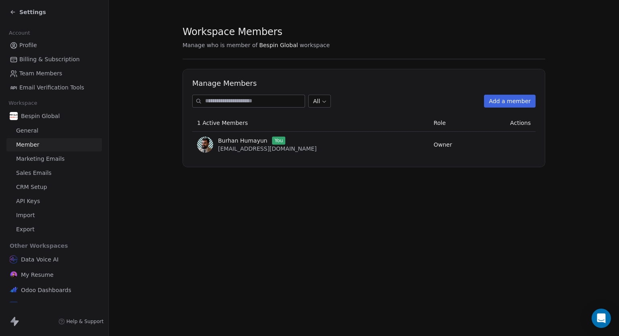
click at [47, 157] on span "Marketing Emails" at bounding box center [40, 159] width 48 height 8
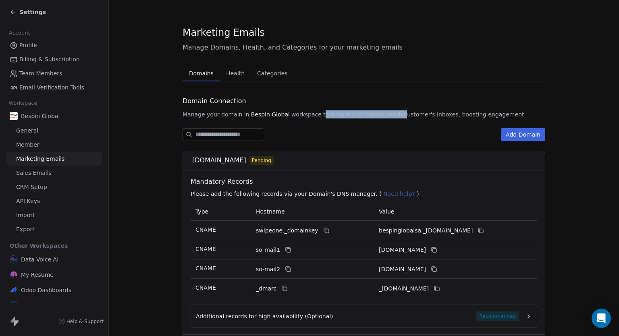
drag, startPoint x: 307, startPoint y: 110, endPoint x: 380, endPoint y: 115, distance: 73.1
click at [380, 115] on span "Manage your domain in Bespin Global workspace to ensure your emails reach custo…" at bounding box center [364, 114] width 363 height 8
click at [404, 115] on span "customer's inboxes, boosting engagement" at bounding box center [464, 114] width 120 height 8
click at [223, 71] on span "Health" at bounding box center [235, 73] width 25 height 11
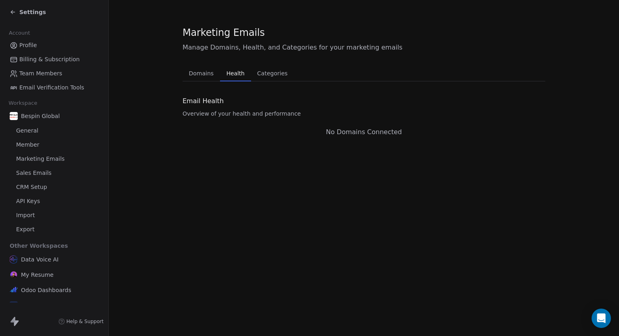
click at [264, 75] on span "Categories" at bounding box center [272, 73] width 37 height 11
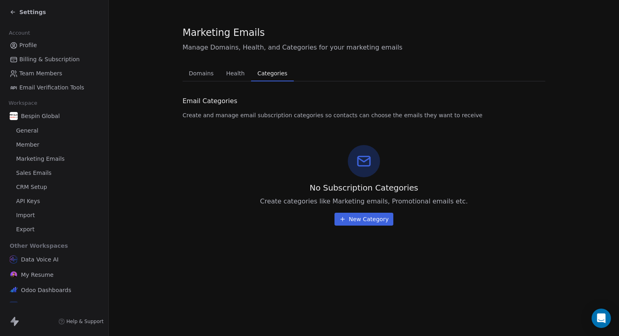
click at [193, 70] on span "Domains" at bounding box center [201, 73] width 31 height 11
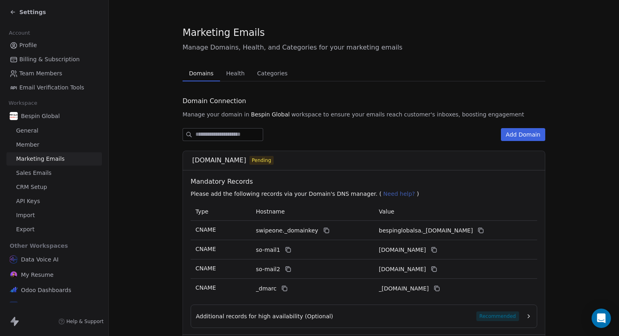
click at [48, 174] on span "Sales Emails" at bounding box center [33, 173] width 35 height 8
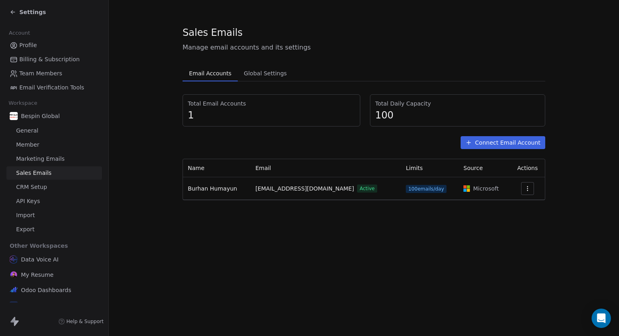
click at [40, 184] on span "CRM Setup" at bounding box center [31, 187] width 31 height 8
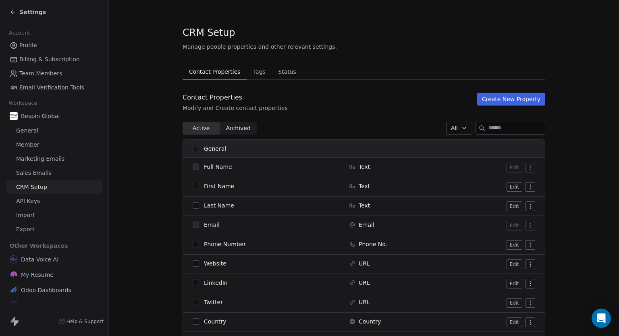
click at [41, 202] on link "API Keys" at bounding box center [53, 201] width 95 height 13
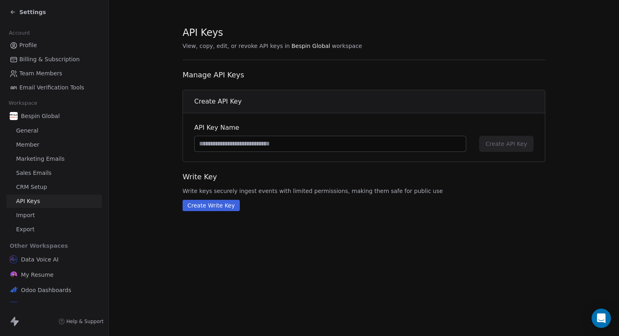
click at [37, 212] on link "Import" at bounding box center [53, 215] width 95 height 13
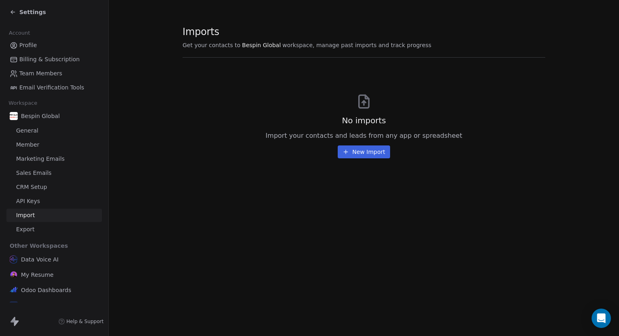
click at [36, 225] on link "Export" at bounding box center [53, 229] width 95 height 13
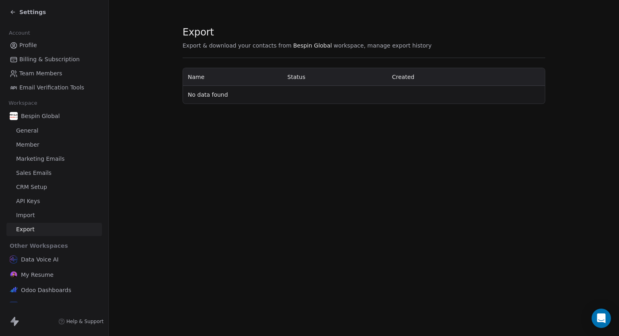
click at [15, 11] on icon at bounding box center [13, 12] width 6 height 6
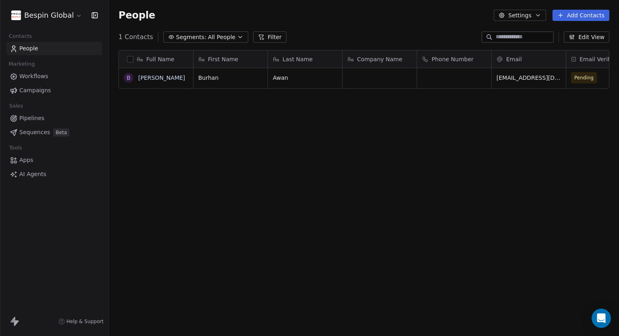
scroll to position [289, 504]
click at [41, 76] on span "Workflows" at bounding box center [33, 76] width 29 height 8
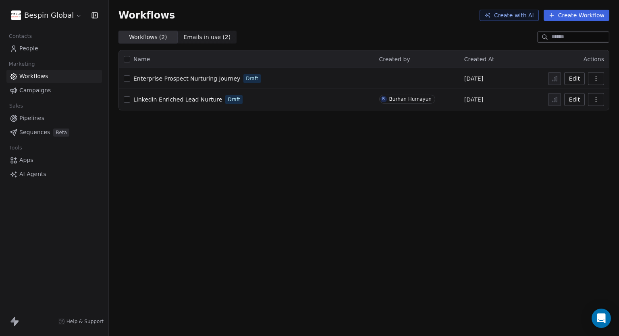
click at [41, 87] on span "Campaigns" at bounding box center [34, 90] width 31 height 8
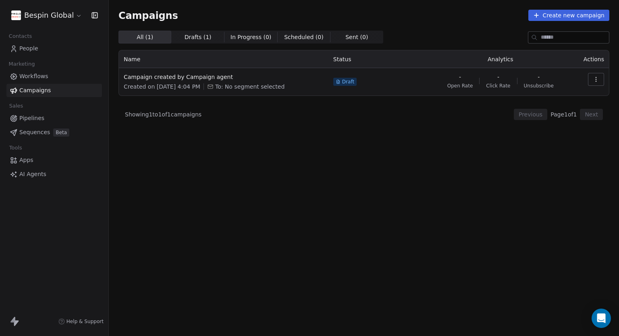
click at [45, 74] on span "Workflows" at bounding box center [33, 76] width 29 height 8
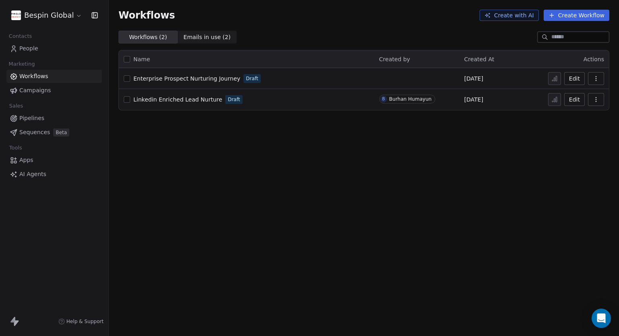
click at [192, 35] on span "Emails in use ( 2 )" at bounding box center [206, 37] width 47 height 8
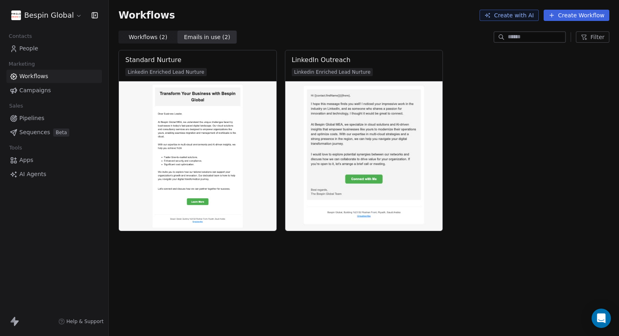
click at [142, 37] on span "Workflows ( 2 )" at bounding box center [148, 37] width 39 height 8
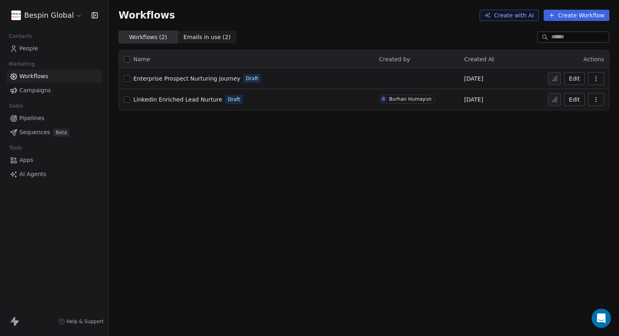
click at [35, 49] on span "People" at bounding box center [28, 48] width 19 height 8
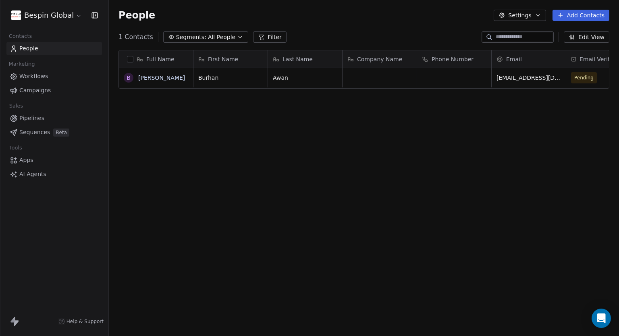
scroll to position [289, 504]
drag, startPoint x: 438, startPoint y: 191, endPoint x: 554, endPoint y: 184, distance: 115.9
click at [128, 56] on button "button" at bounding box center [130, 59] width 6 height 6
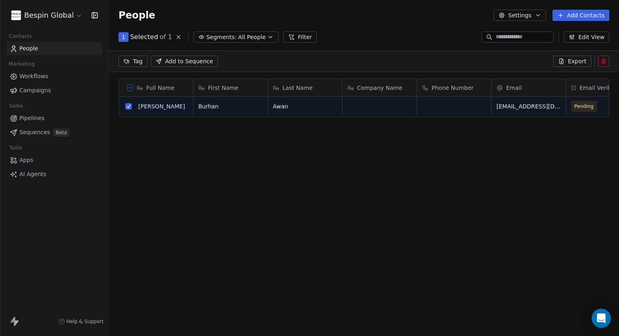
click at [605, 61] on icon at bounding box center [603, 62] width 4 height 4
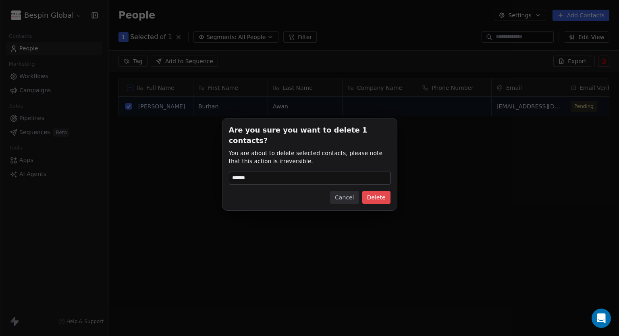
type input "******"
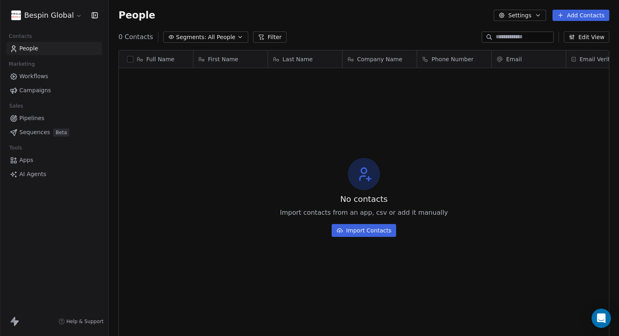
click at [59, 75] on link "Workflows" at bounding box center [53, 76] width 95 height 13
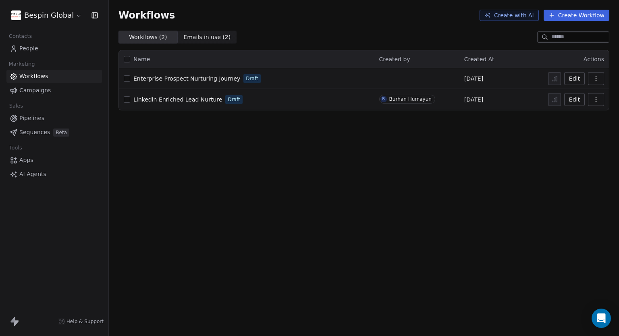
click at [208, 80] on span "Enterprise Prospect Nurturing Journey" at bounding box center [186, 78] width 107 height 6
click at [38, 91] on span "Campaigns" at bounding box center [34, 90] width 31 height 8
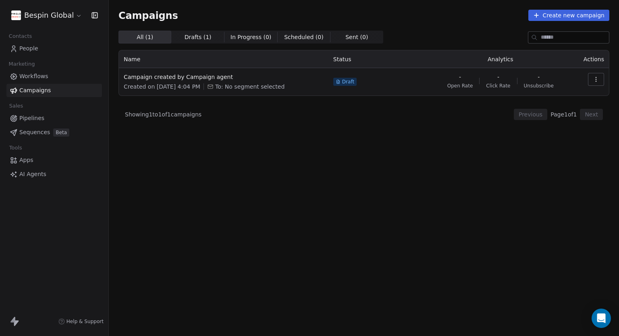
click at [44, 121] on link "Pipelines" at bounding box center [53, 118] width 95 height 13
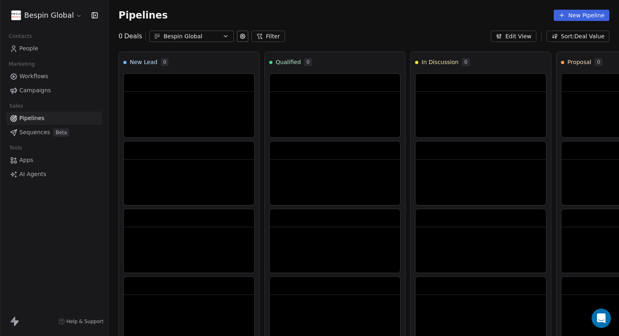
click at [37, 130] on span "Sequences" at bounding box center [34, 132] width 31 height 8
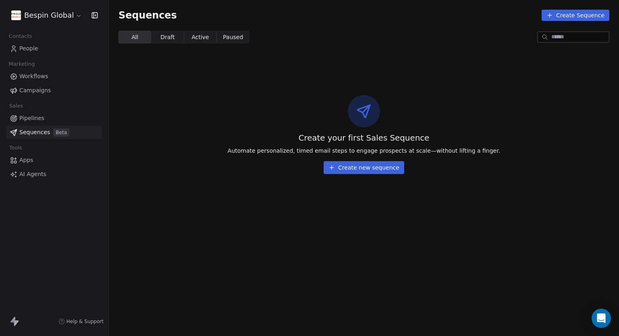
click at [363, 164] on button "Create new sequence" at bounding box center [364, 167] width 81 height 13
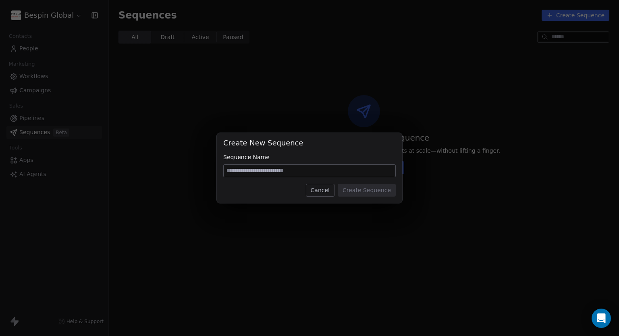
click at [325, 191] on button "Cancel" at bounding box center [320, 190] width 29 height 13
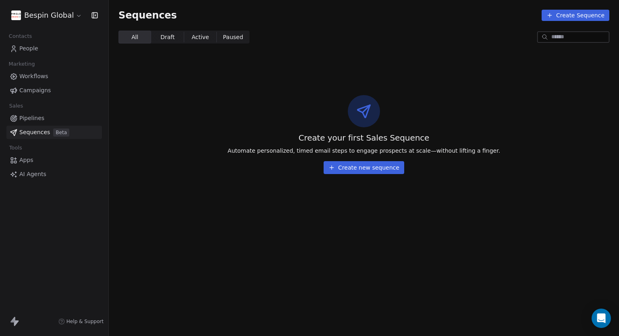
click at [564, 13] on button "Create Sequence" at bounding box center [575, 15] width 68 height 11
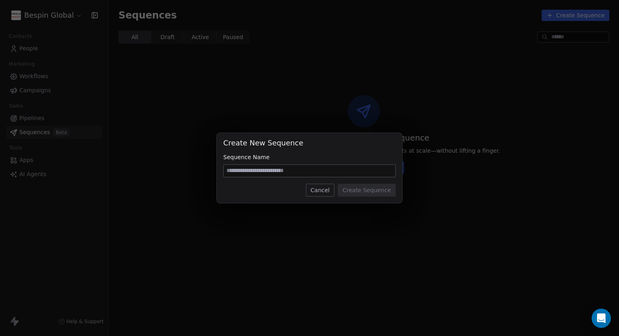
click at [281, 170] on input at bounding box center [310, 171] width 172 height 12
click at [320, 195] on button "Cancel" at bounding box center [320, 190] width 29 height 13
